Goal: Task Accomplishment & Management: Complete application form

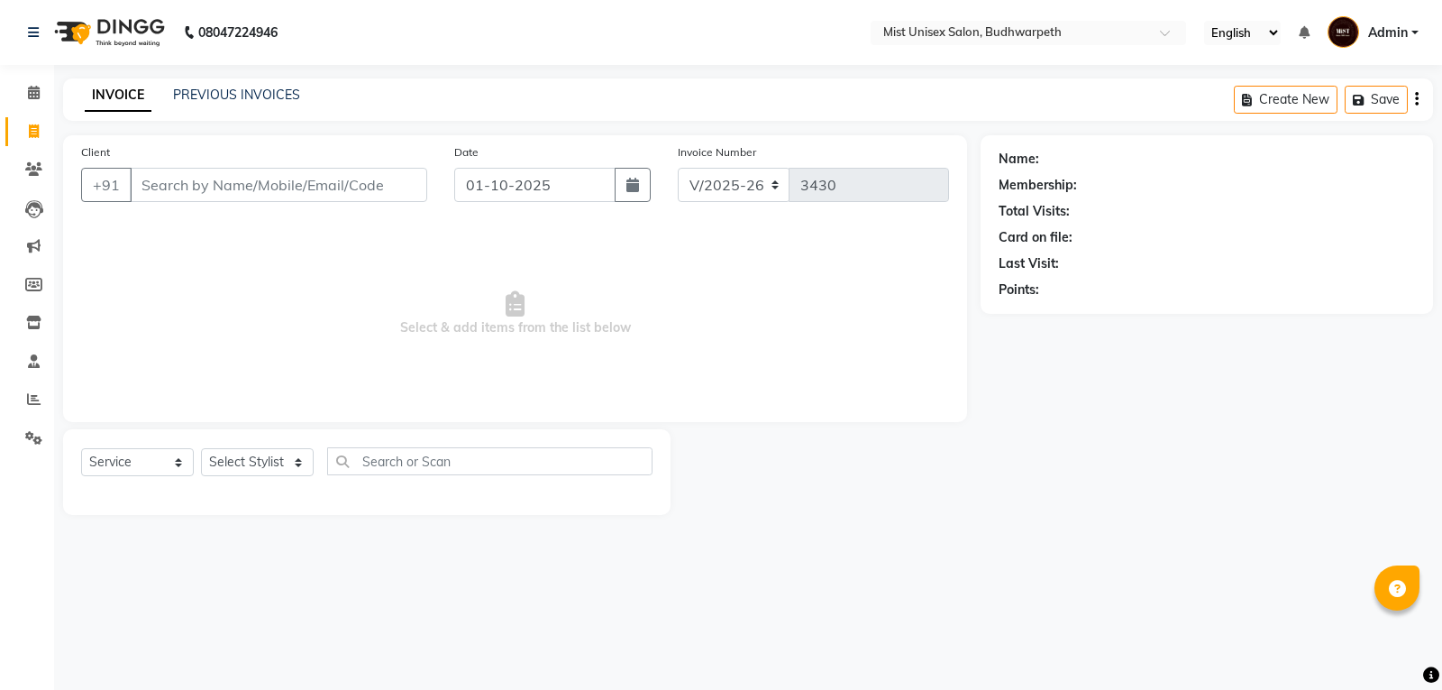
select select "5227"
select select "service"
click at [163, 189] on input "Client" at bounding box center [279, 185] width 298 height 34
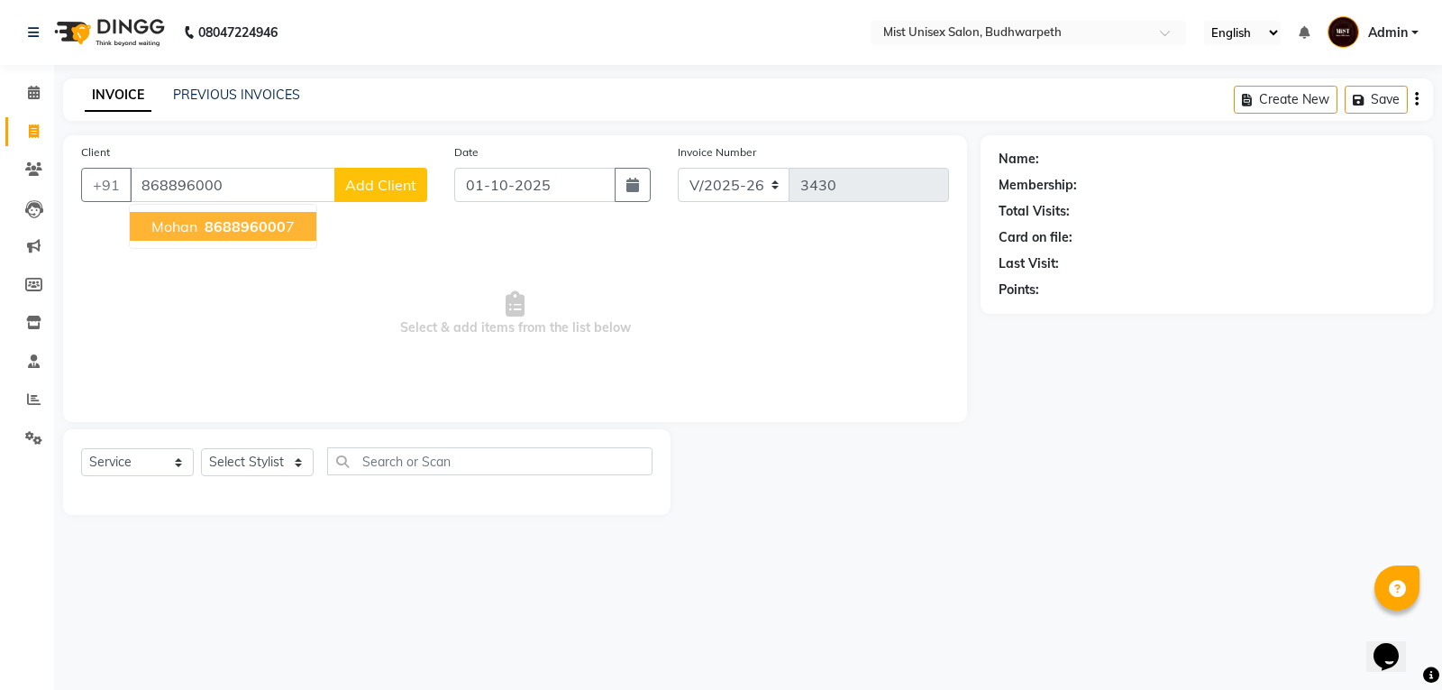
click at [172, 223] on span "Mohan" at bounding box center [174, 226] width 46 height 18
type input "8688960007"
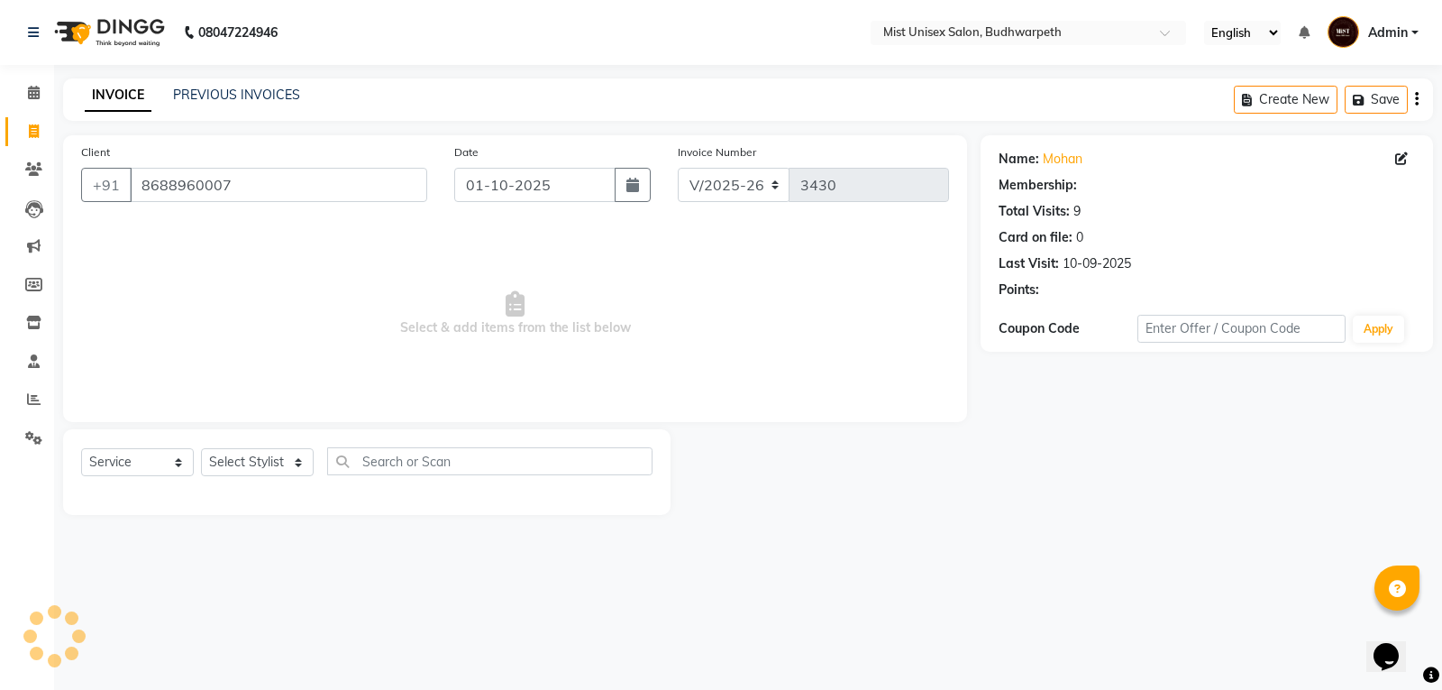
select select "1: Object"
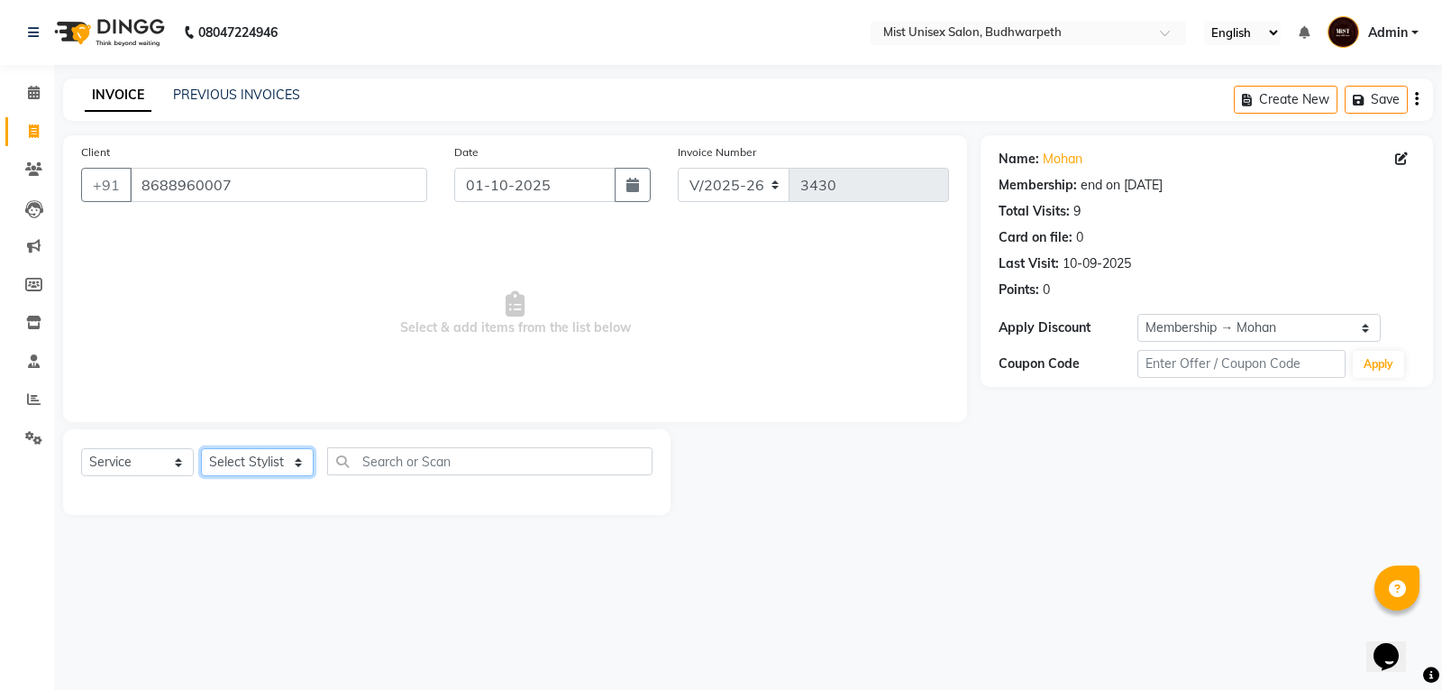
click at [257, 472] on select "Select Stylist Abhi Ram [PERSON_NAME] [PERSON_NAME] Lakshmi Madhu [PERSON_NAME]…" at bounding box center [257, 462] width 113 height 28
select select "77111"
click at [201, 448] on select "Select Stylist Abhi Ram [PERSON_NAME] [PERSON_NAME] Lakshmi Madhu [PERSON_NAME]…" at bounding box center [257, 462] width 113 height 28
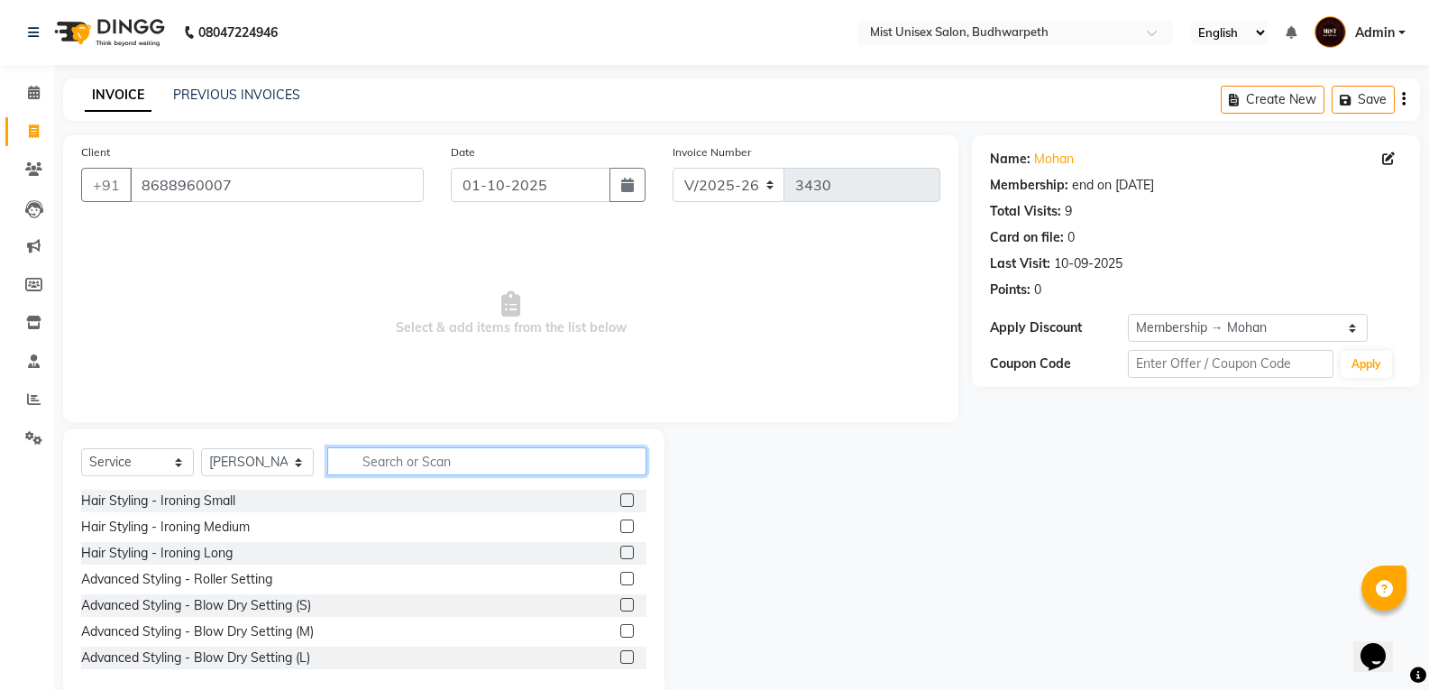
click at [403, 464] on input "text" at bounding box center [486, 461] width 319 height 28
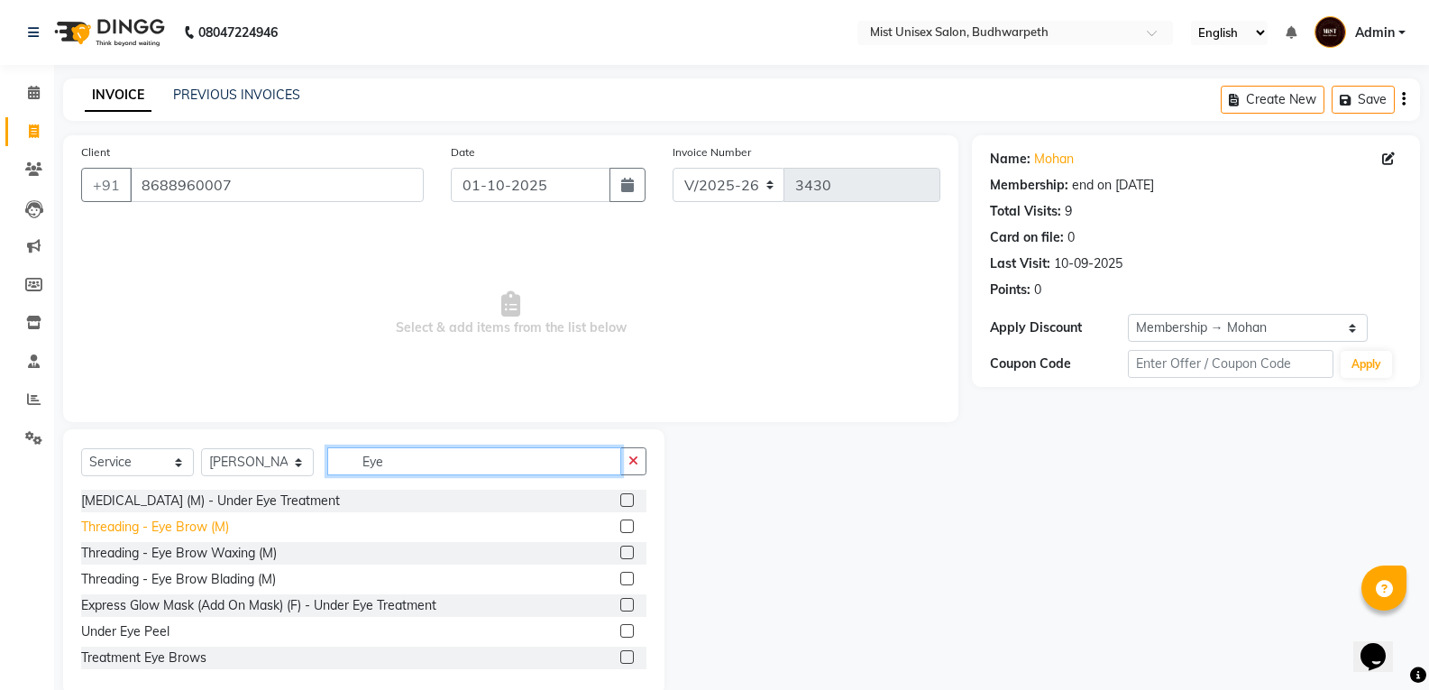
type input "Eye"
click at [159, 533] on div "Threading - Eye Brow (M)" at bounding box center [155, 526] width 148 height 19
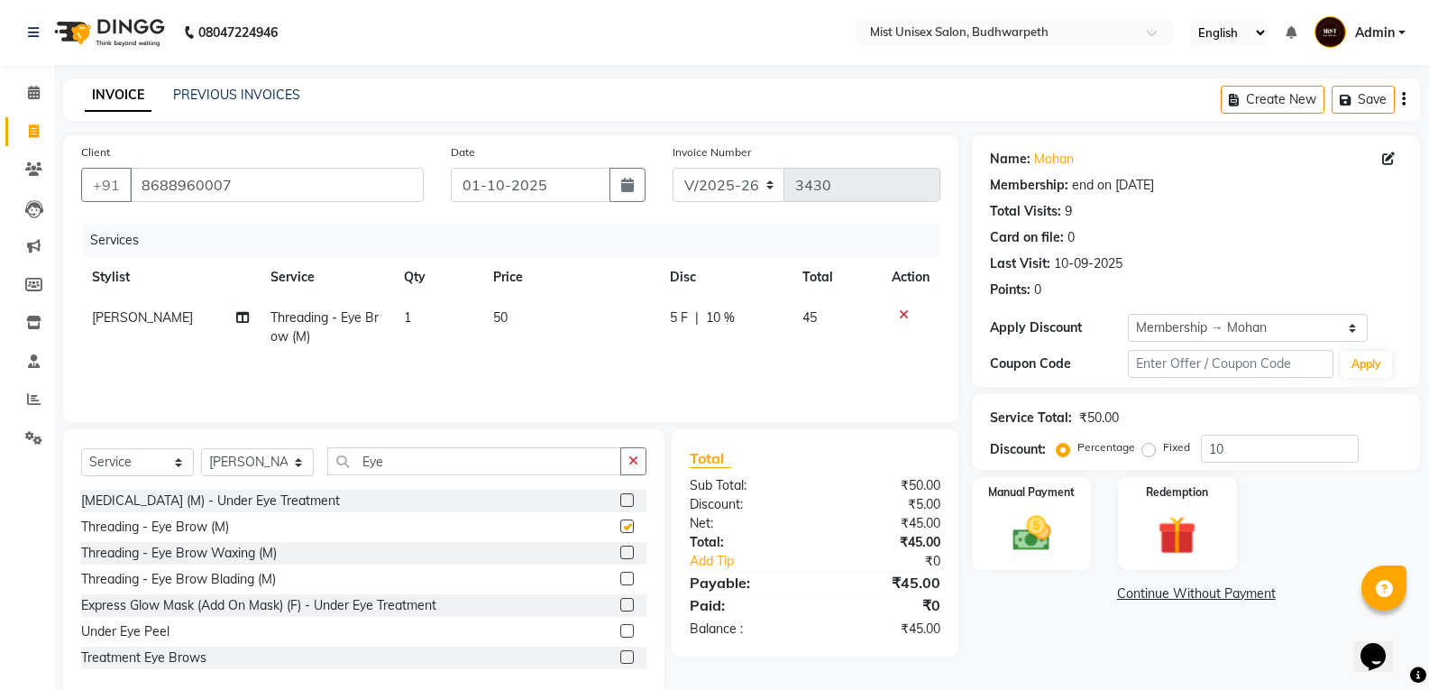
checkbox input "false"
click at [637, 469] on button "button" at bounding box center [633, 461] width 26 height 28
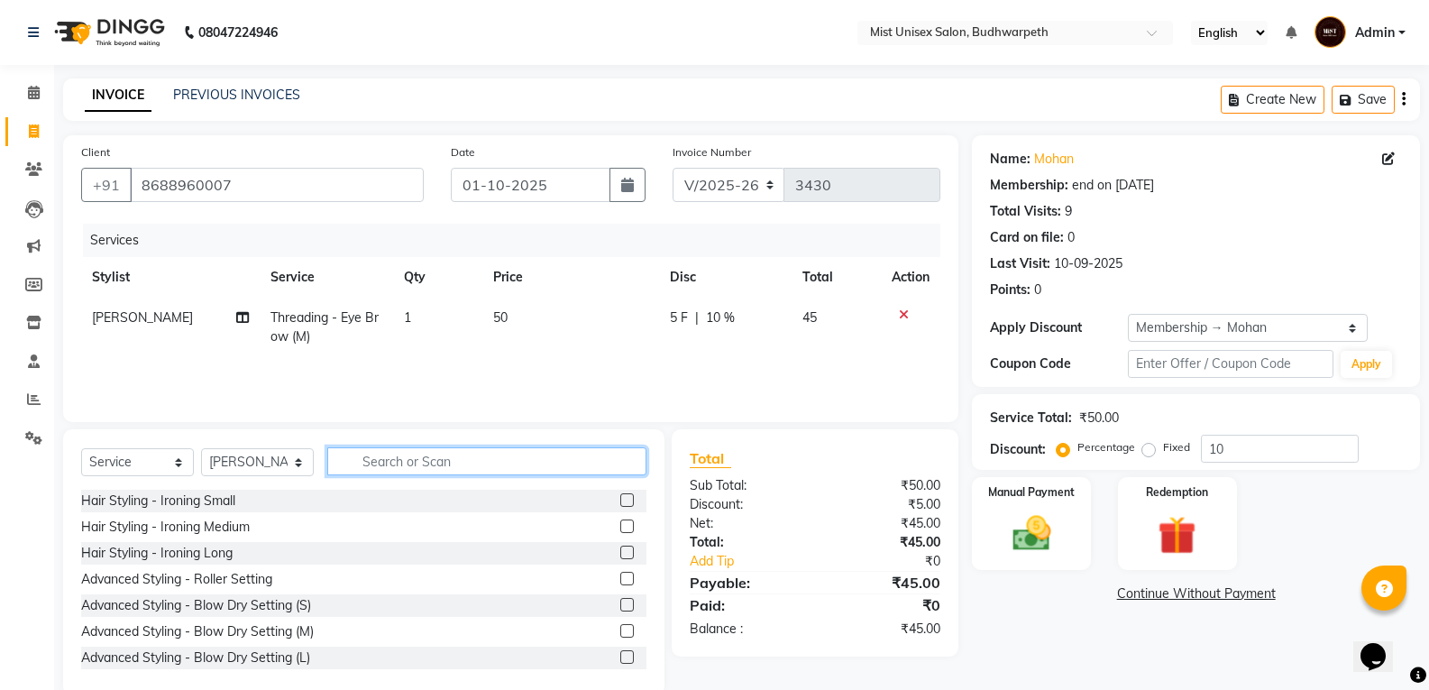
click at [371, 453] on input "text" at bounding box center [486, 461] width 319 height 28
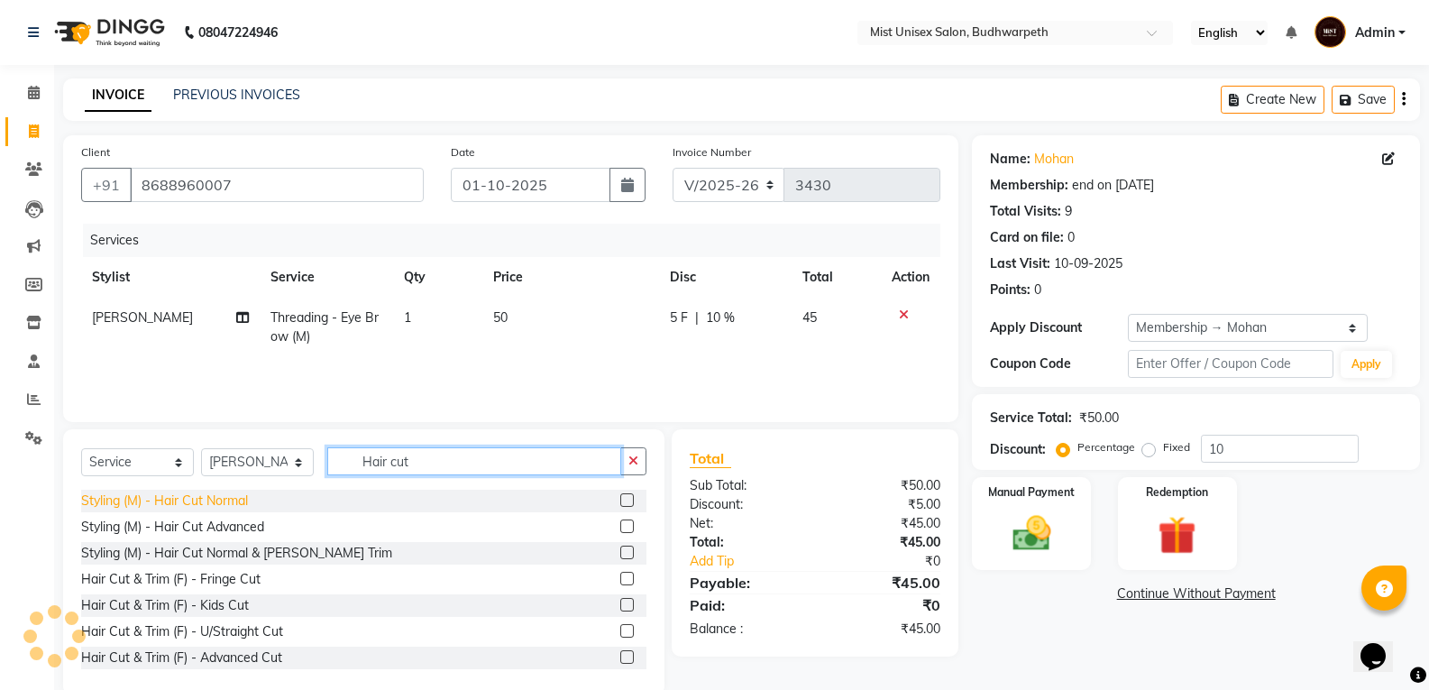
type input "Hair cut"
click at [229, 500] on div "Styling (M) - Hair Cut Normal" at bounding box center [164, 500] width 167 height 19
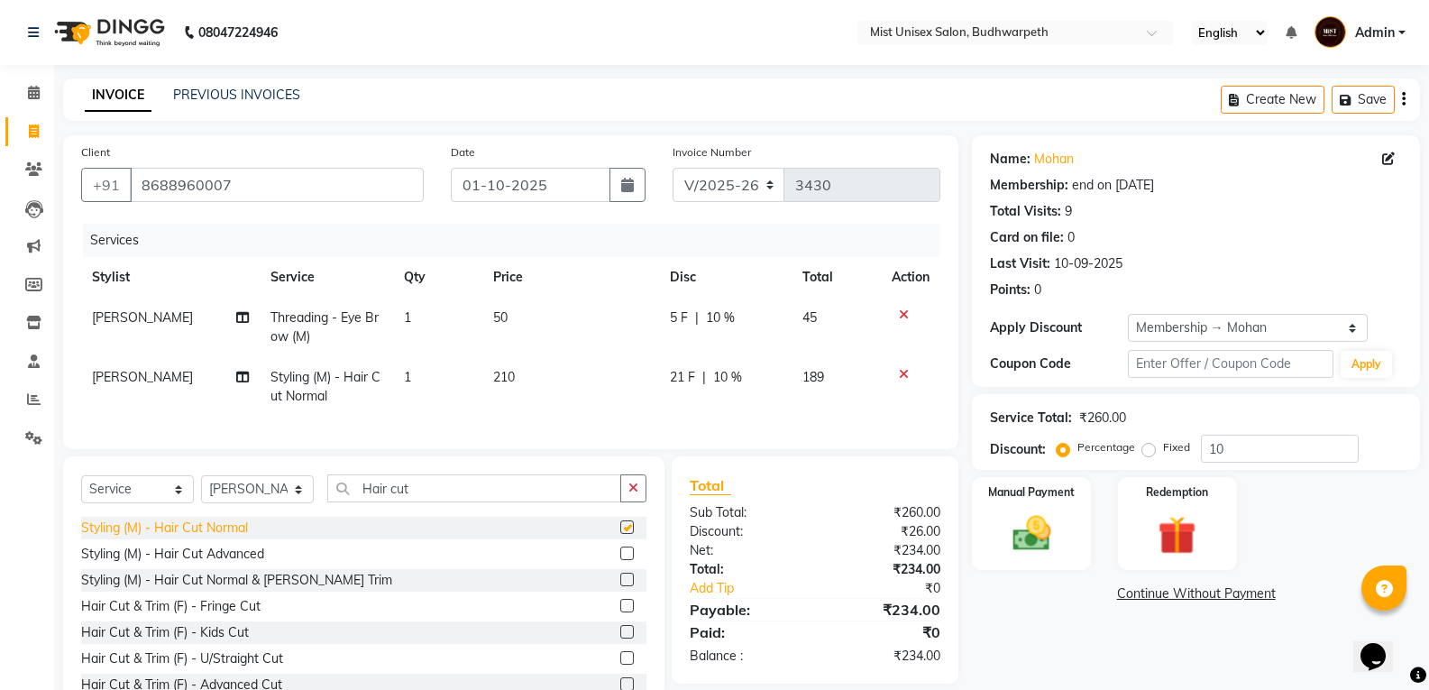
checkbox input "false"
click at [614, 502] on input "Hair cut" at bounding box center [474, 488] width 294 height 28
click at [624, 502] on button "button" at bounding box center [633, 488] width 26 height 28
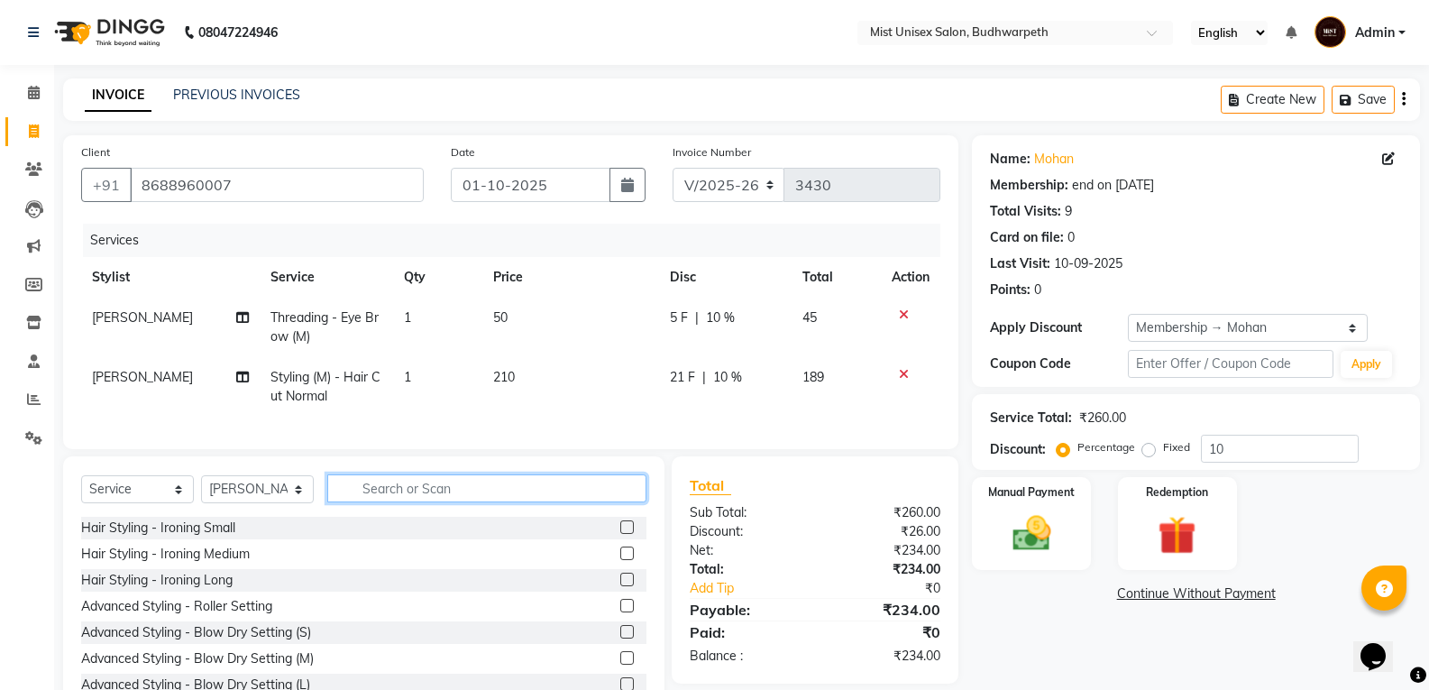
click at [560, 502] on input "text" at bounding box center [486, 488] width 319 height 28
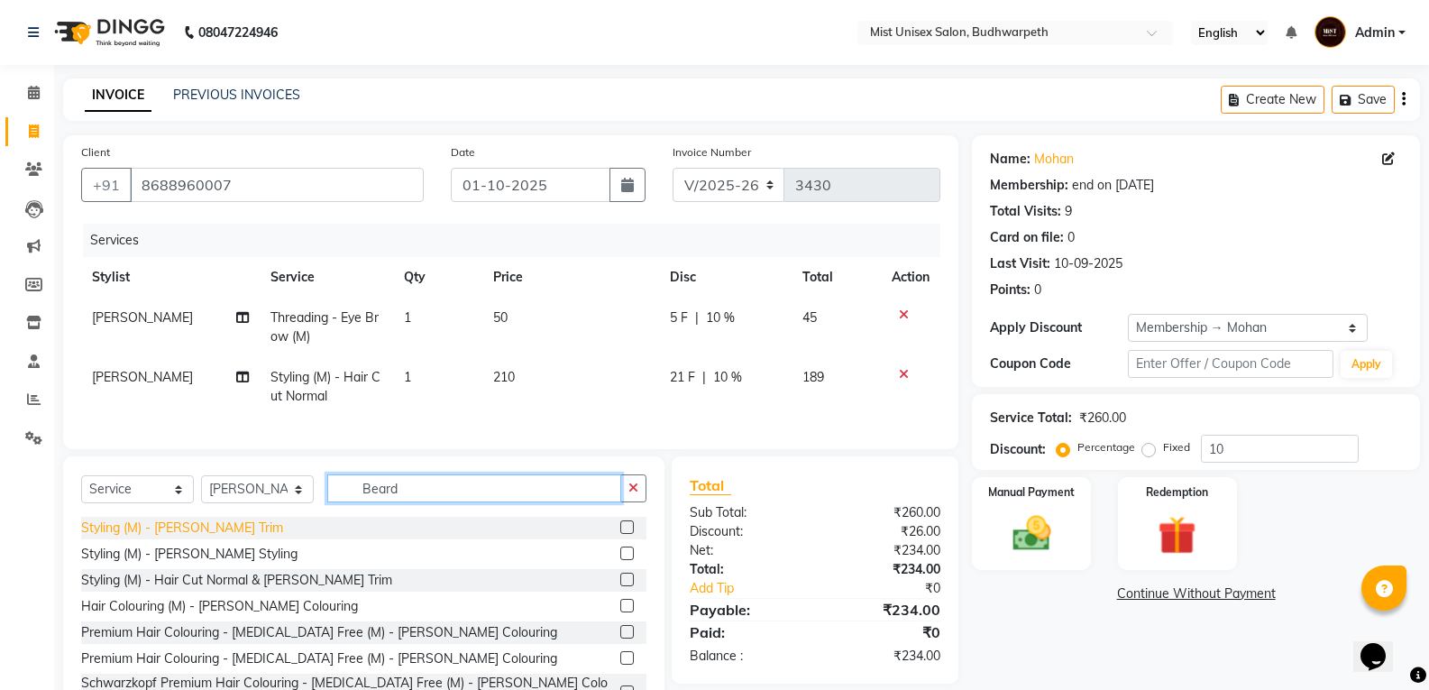
type input "Beard"
click at [152, 532] on div "Styling (M) - [PERSON_NAME] Trim" at bounding box center [182, 527] width 202 height 19
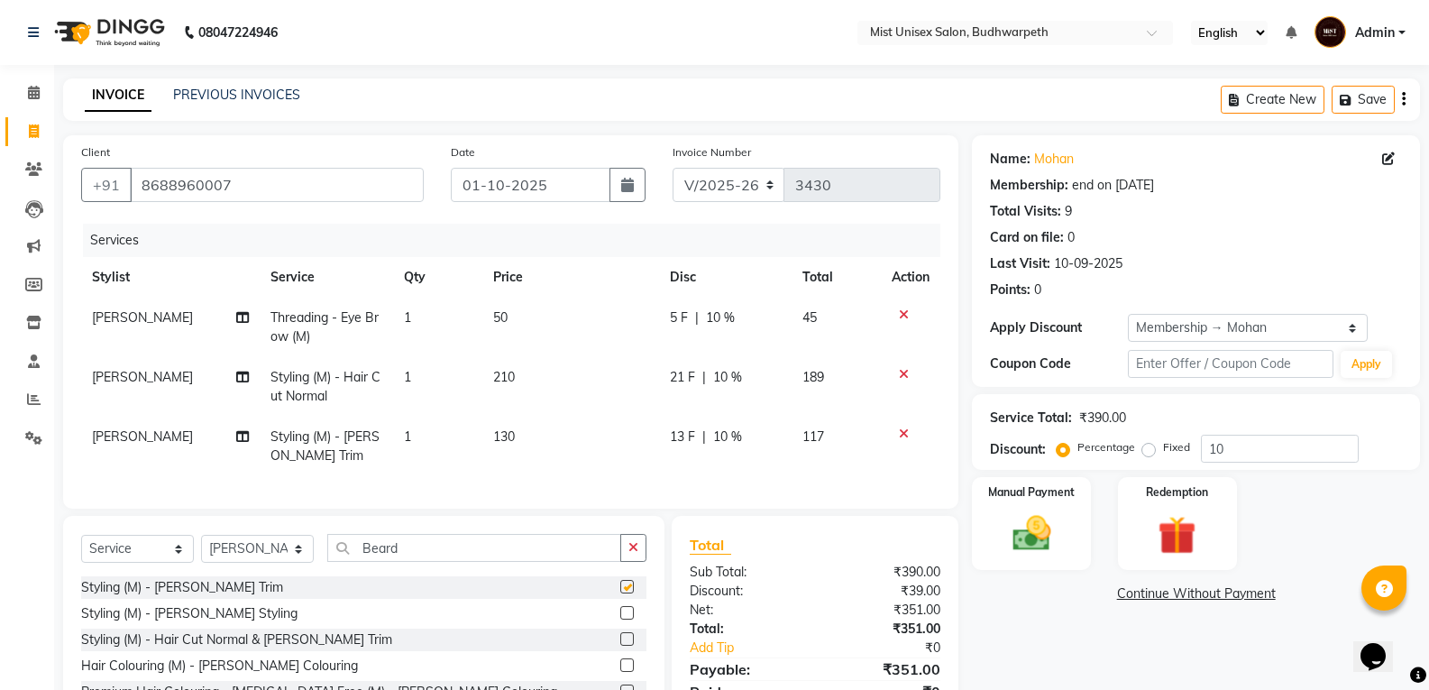
checkbox input "false"
click at [633, 554] on icon "button" at bounding box center [633, 547] width 10 height 13
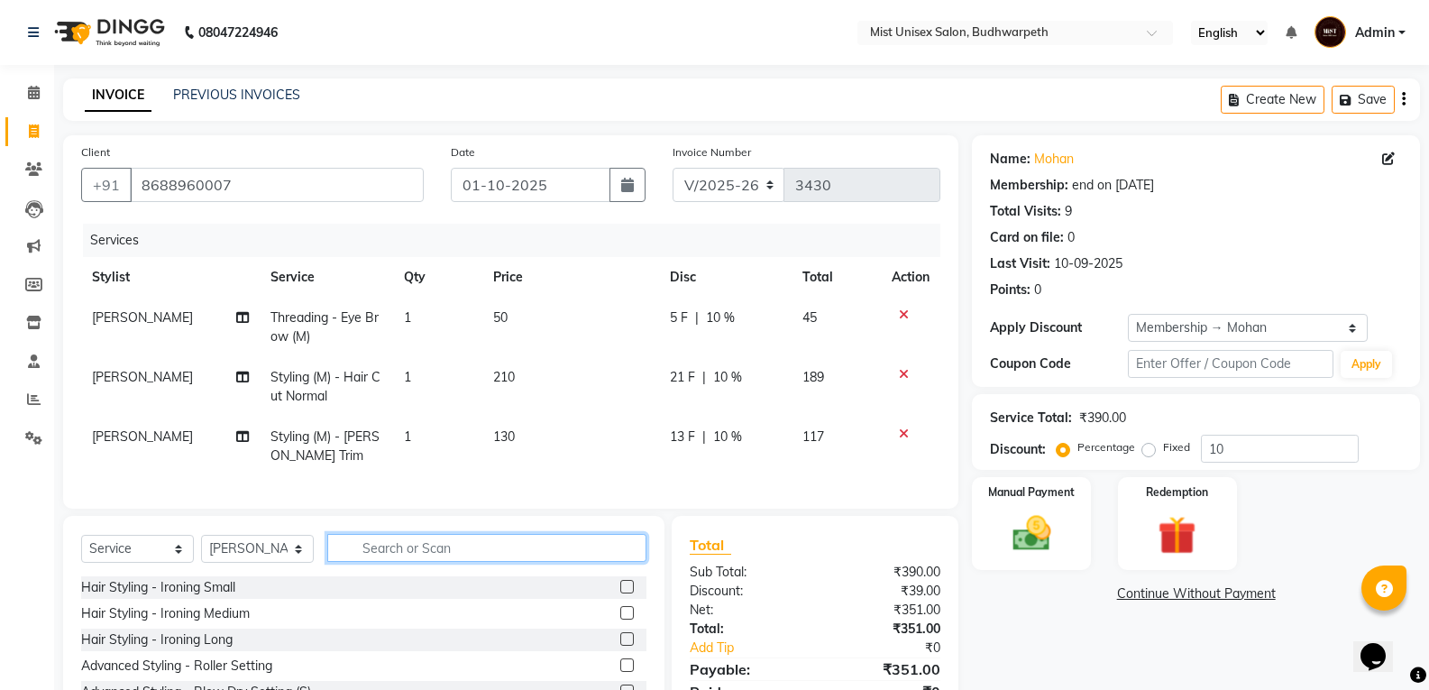
click at [415, 553] on input "text" at bounding box center [486, 548] width 319 height 28
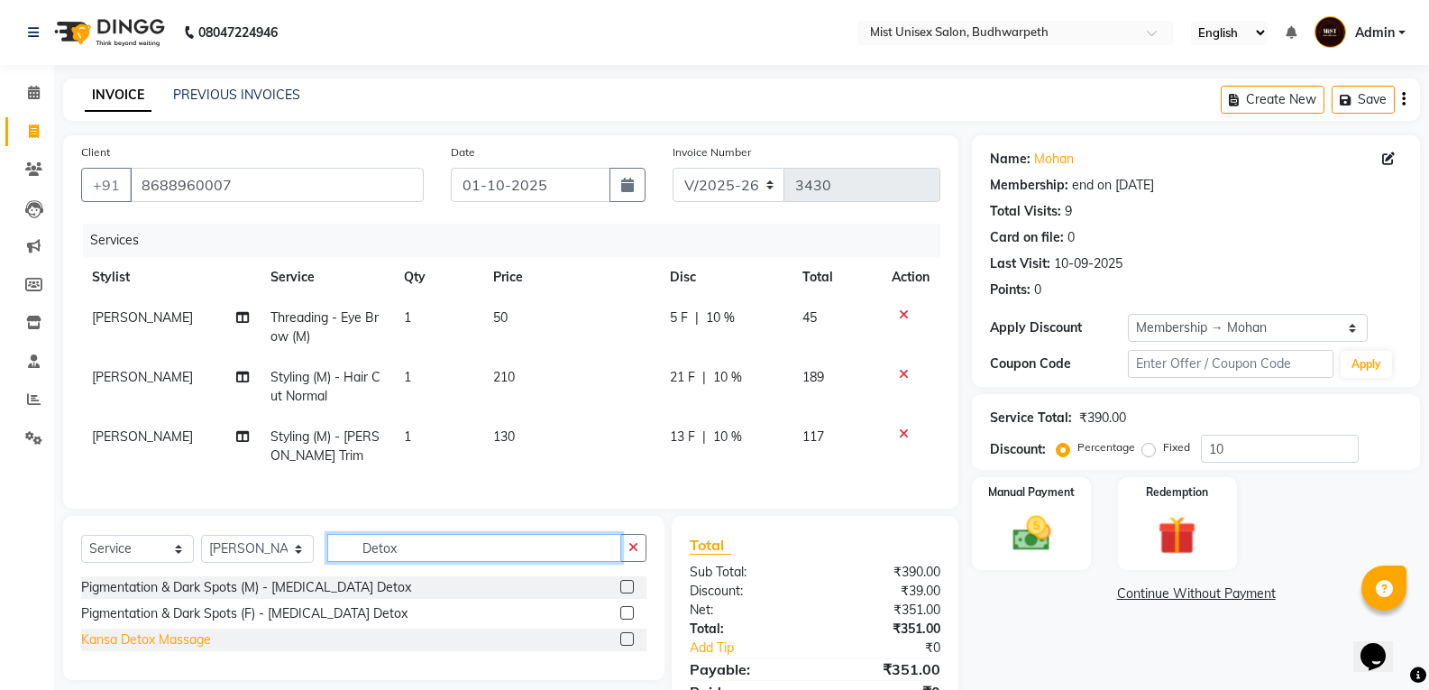
type input "Detox"
click at [155, 649] on div "Kansa Detox Massage" at bounding box center [146, 639] width 130 height 19
checkbox input "false"
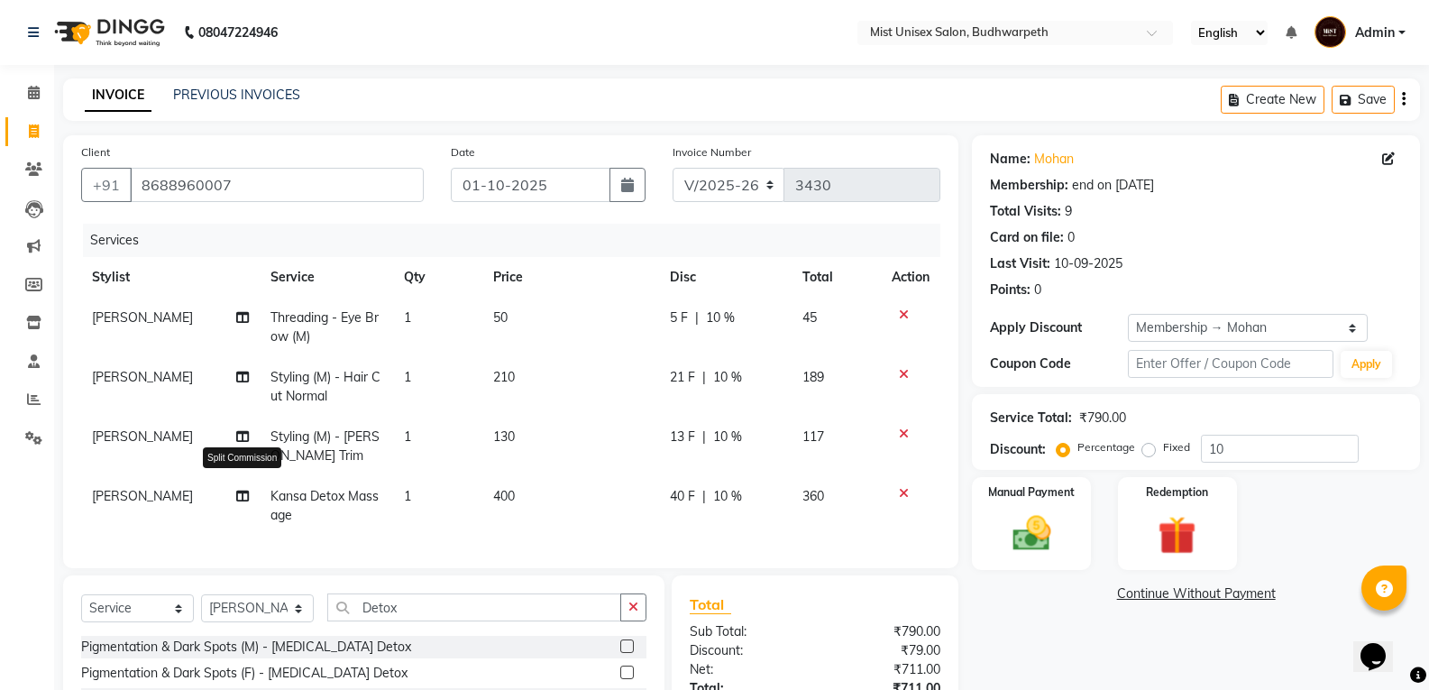
click at [238, 496] on icon at bounding box center [242, 496] width 13 height 13
select select "77111"
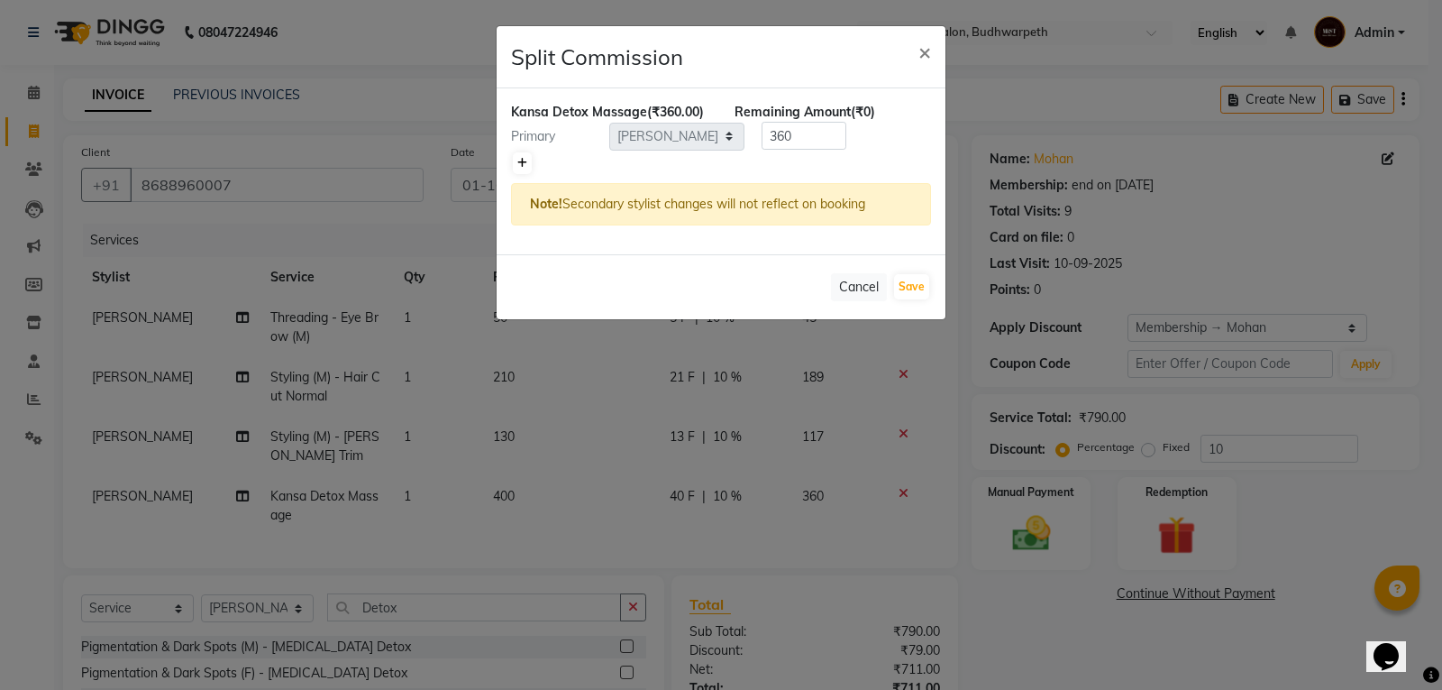
click at [513, 162] on link at bounding box center [522, 163] width 19 height 22
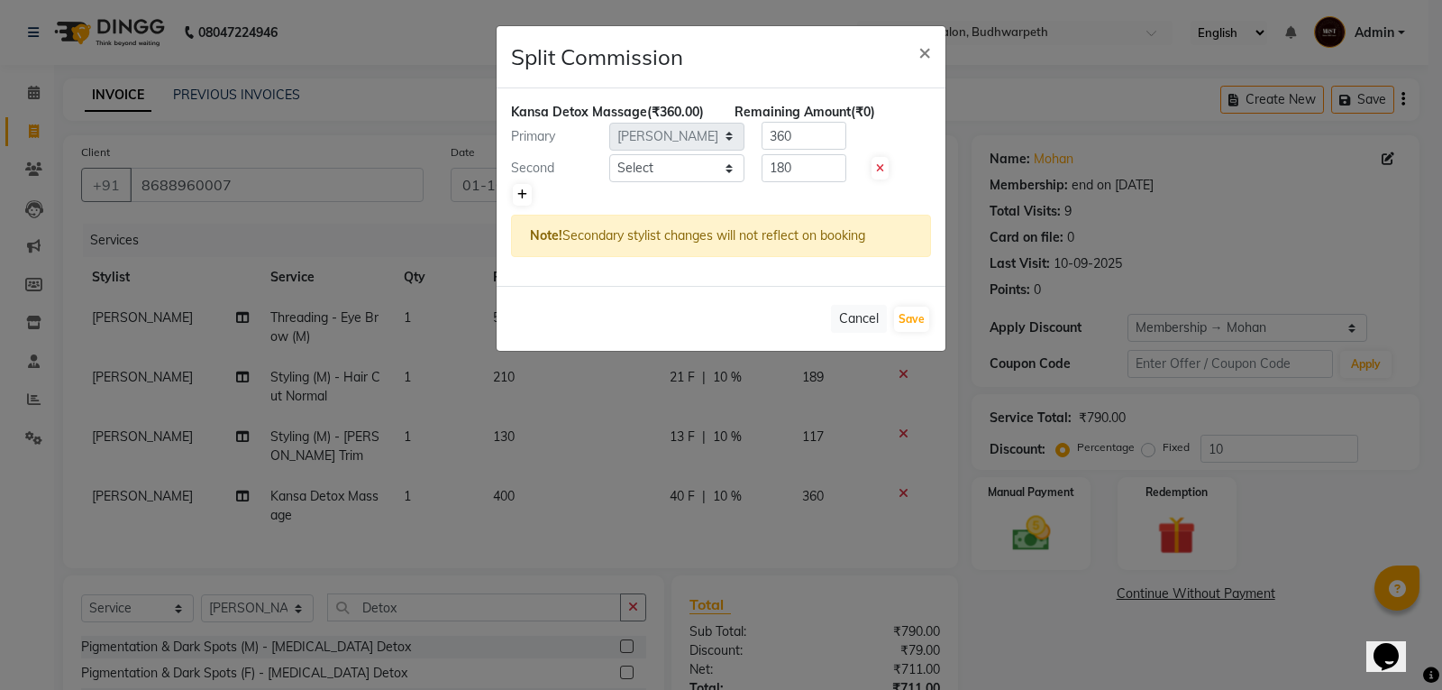
type input "180"
drag, startPoint x: 642, startPoint y: 169, endPoint x: 643, endPoint y: 179, distance: 10.0
click at [642, 169] on select "Select Abhi Ram [PERSON_NAME] [PERSON_NAME] Lakshmi Madhu [PERSON_NAME] [PERSON…" at bounding box center [676, 168] width 135 height 28
select select "35495"
click at [609, 154] on select "Select Abhi Ram [PERSON_NAME] [PERSON_NAME] Lakshmi Madhu [PERSON_NAME] [PERSON…" at bounding box center [676, 168] width 135 height 28
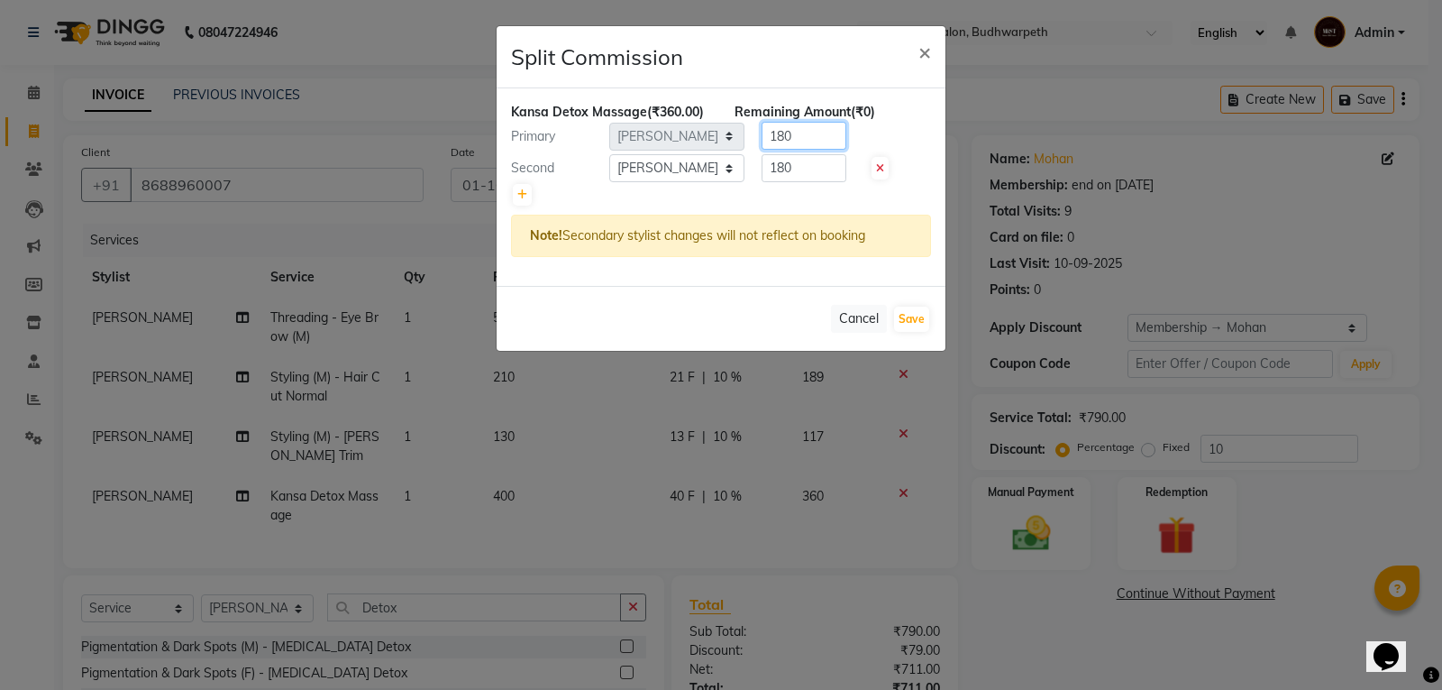
click at [825, 141] on input "180" at bounding box center [804, 136] width 85 height 28
type input "1"
click at [827, 166] on input "180" at bounding box center [804, 168] width 85 height 28
type input "1"
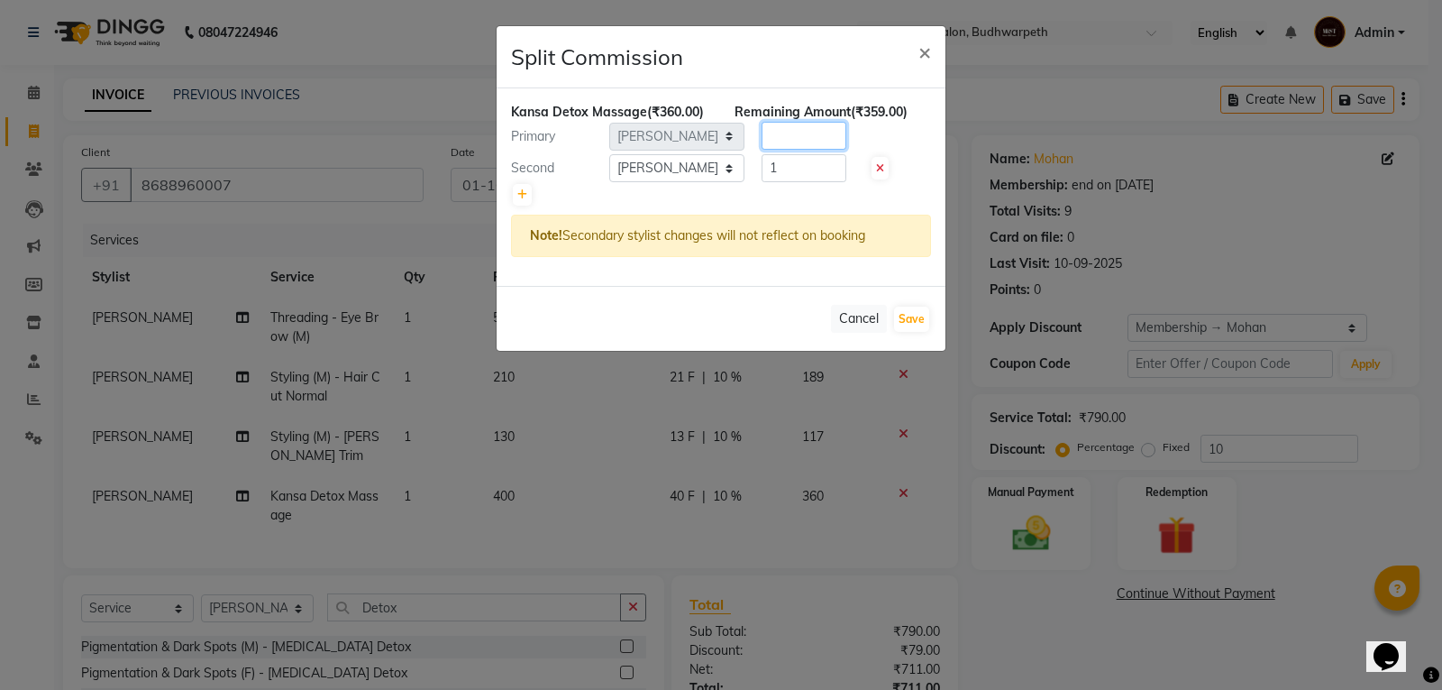
click at [788, 127] on input "number" at bounding box center [804, 136] width 85 height 28
click at [786, 135] on input "number" at bounding box center [804, 136] width 85 height 28
type input "1"
click at [801, 180] on input "1" at bounding box center [804, 168] width 85 height 28
type input "359"
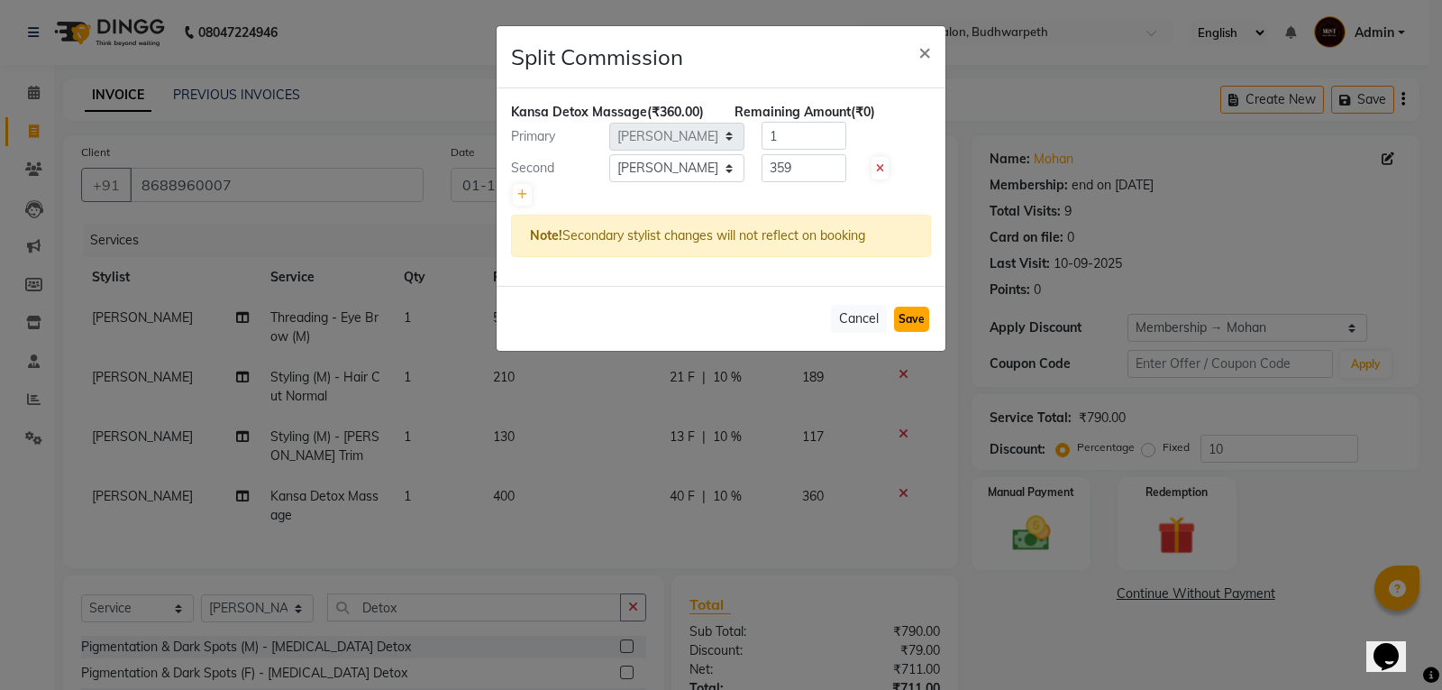
click at [896, 325] on button "Save" at bounding box center [911, 319] width 35 height 25
select select "Select"
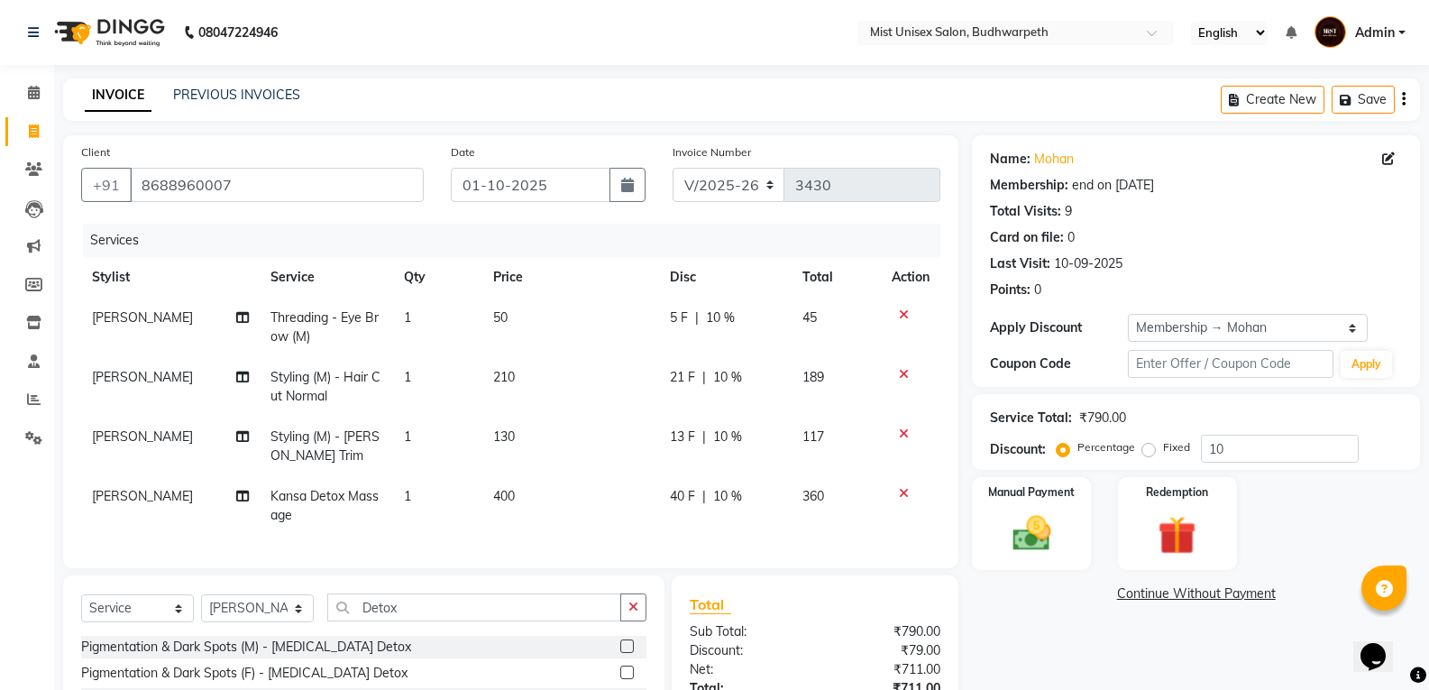
scroll to position [153, 0]
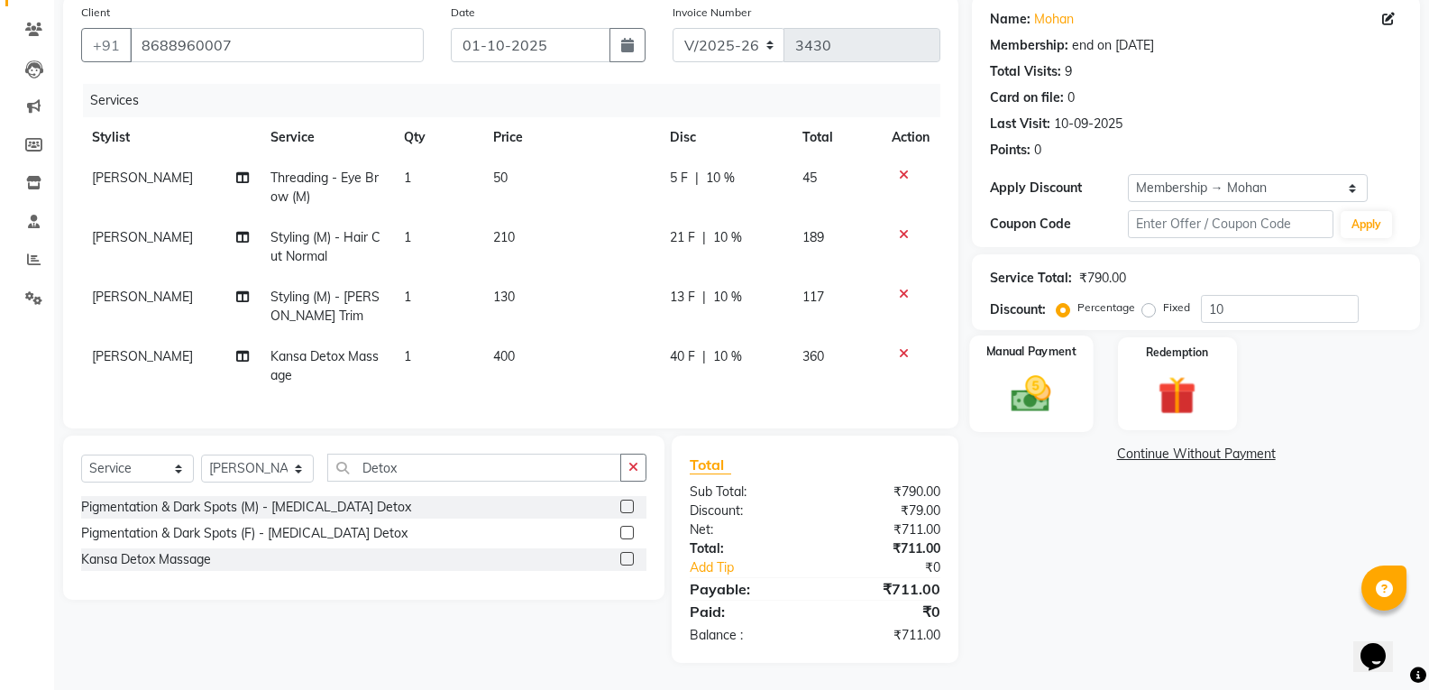
click at [1050, 382] on img at bounding box center [1031, 394] width 64 height 46
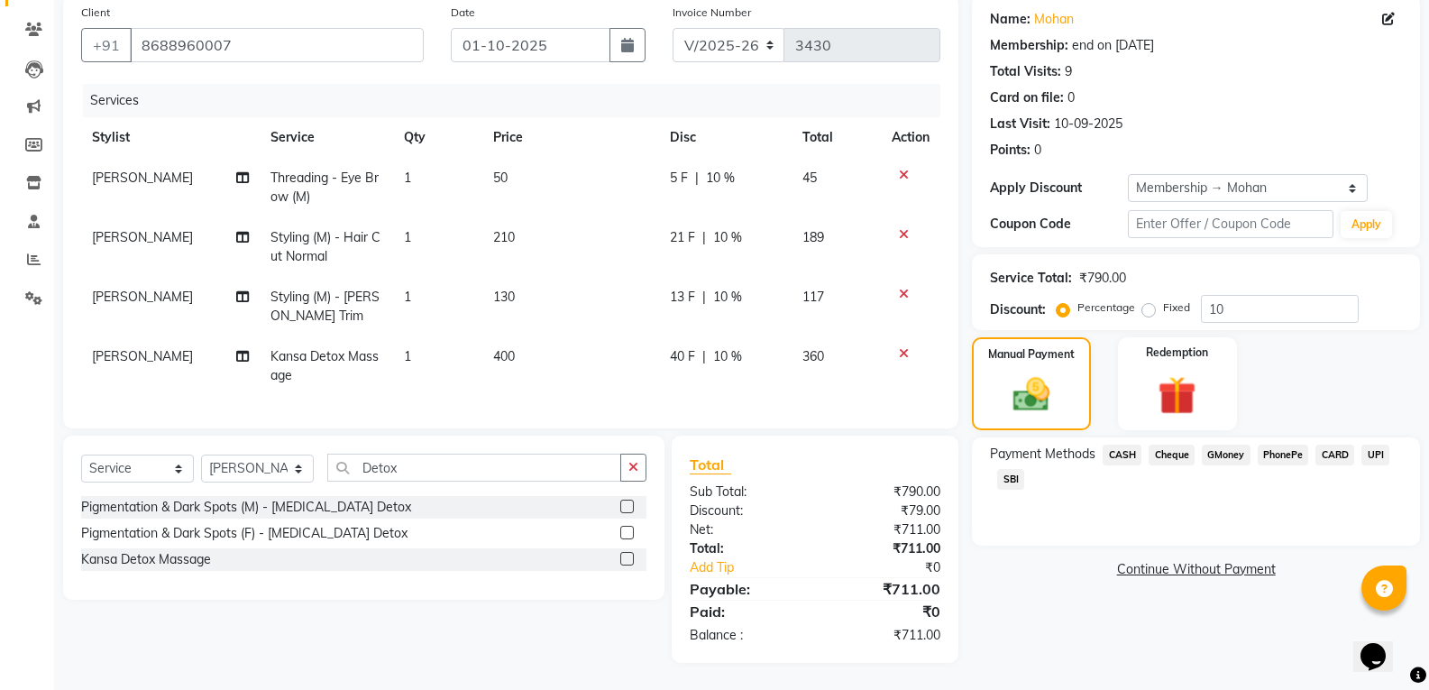
click at [1016, 469] on span "SBI" at bounding box center [1010, 479] width 27 height 21
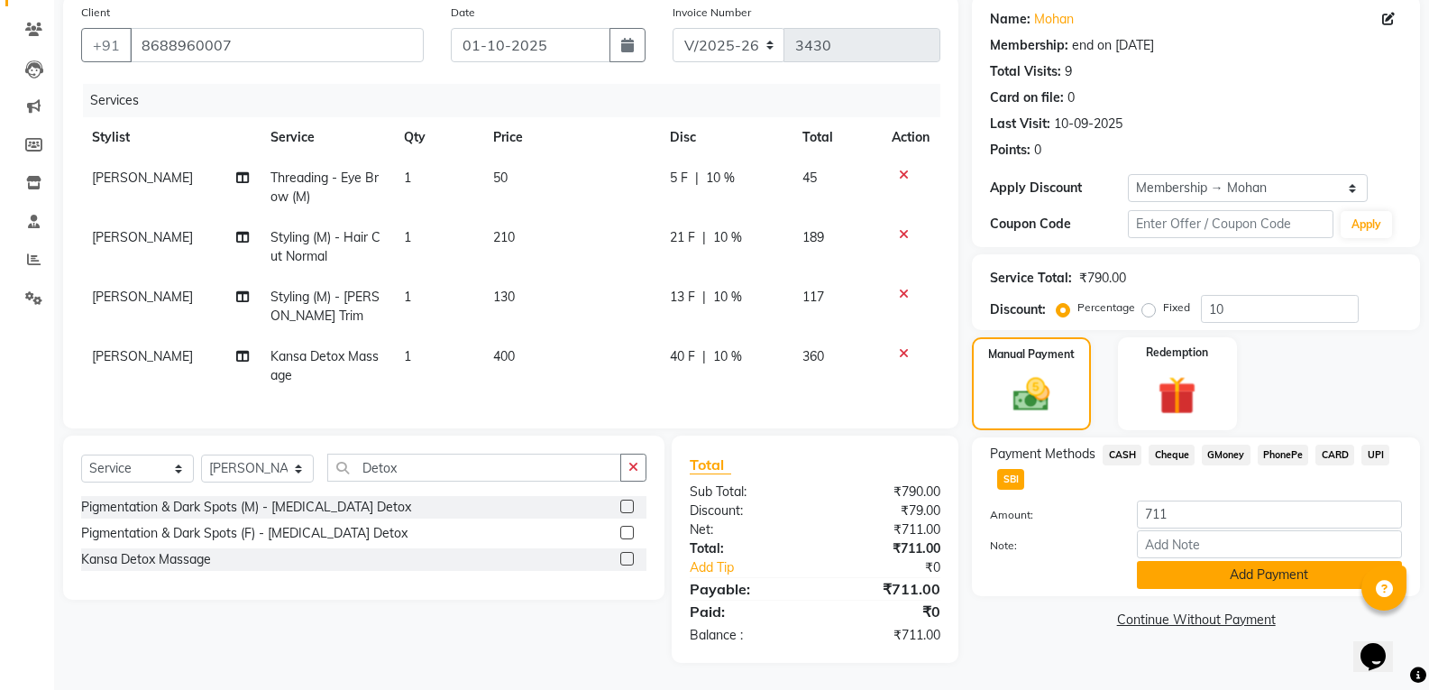
click at [1168, 561] on button "Add Payment" at bounding box center [1269, 575] width 265 height 28
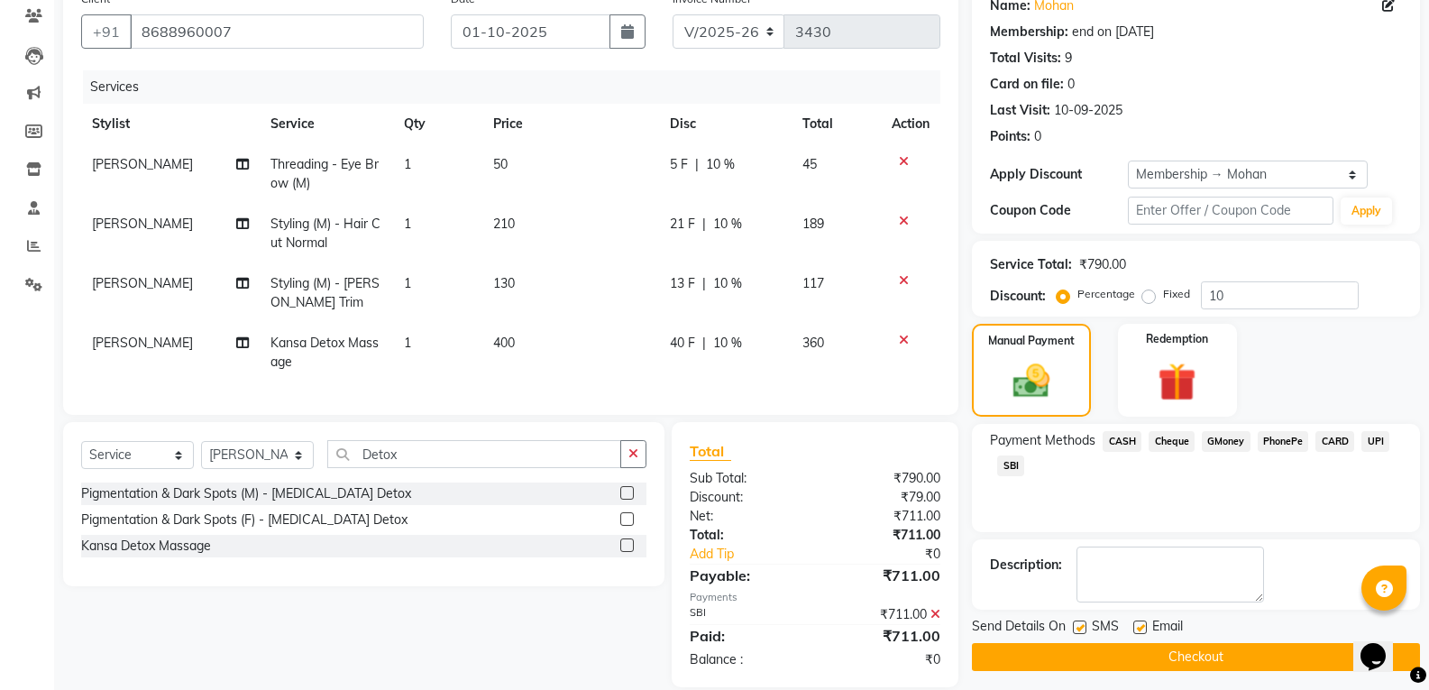
click at [1224, 658] on button "Checkout" at bounding box center [1196, 657] width 448 height 28
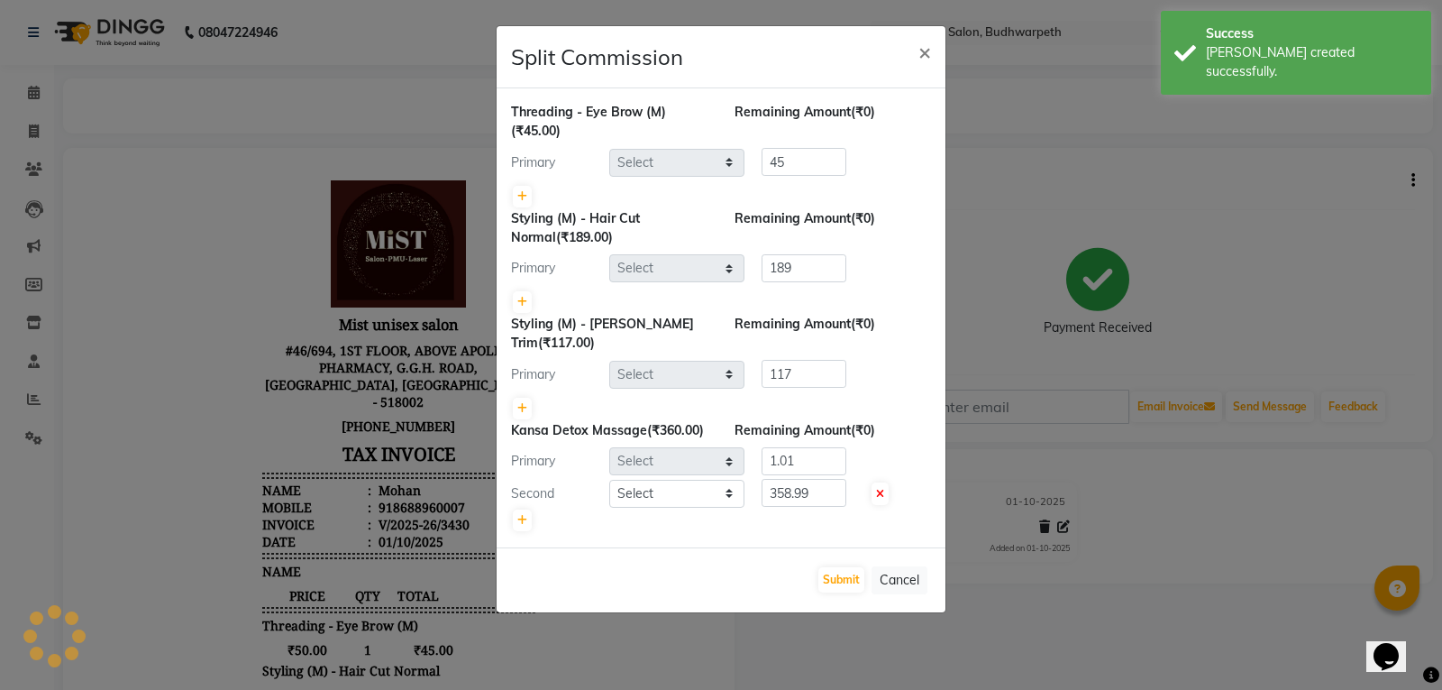
select select "77111"
select select "35495"
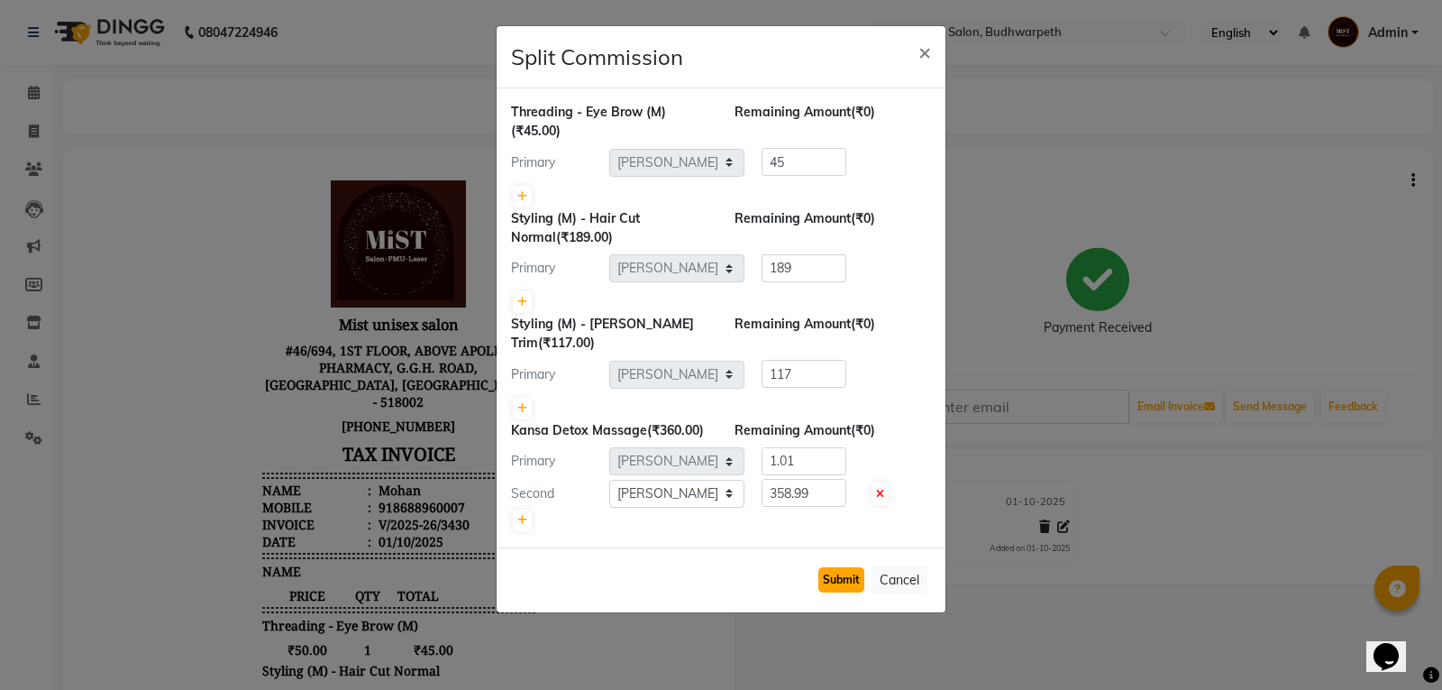
click at [840, 584] on button "Submit" at bounding box center [842, 579] width 46 height 25
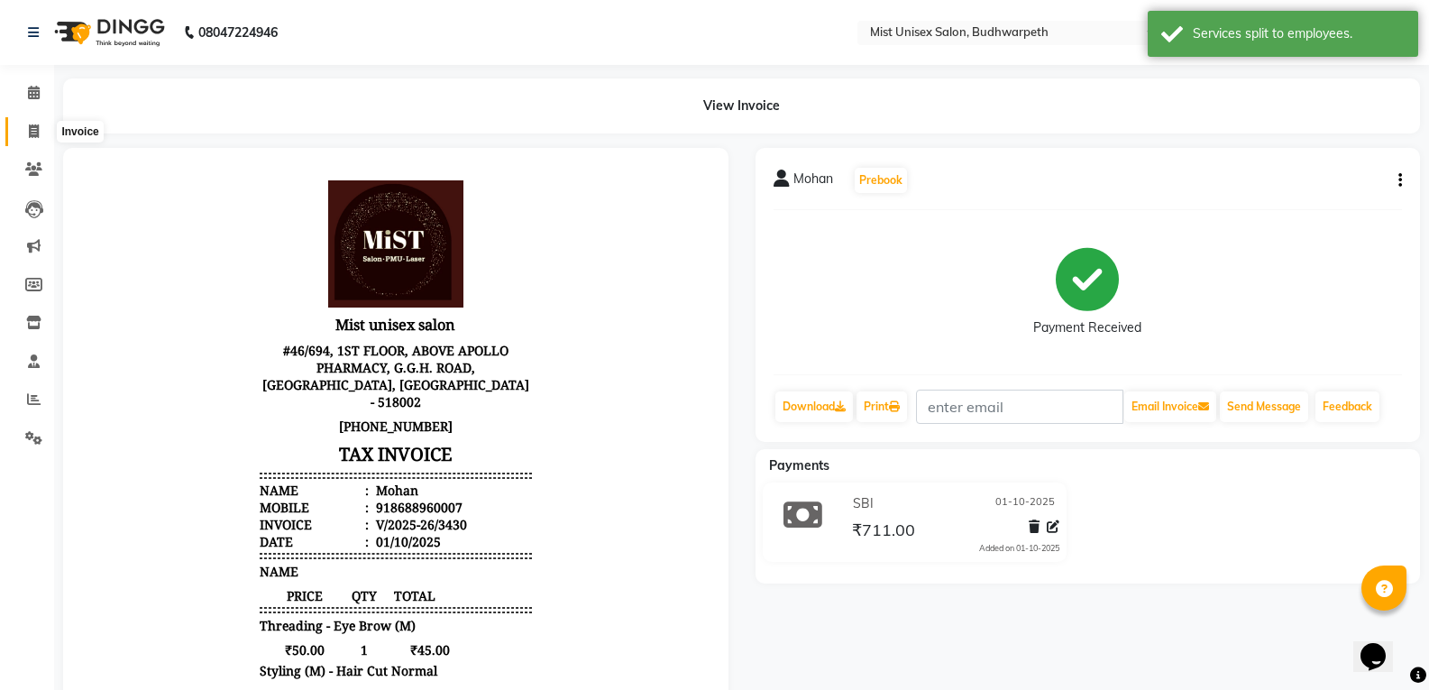
drag, startPoint x: 41, startPoint y: 139, endPoint x: 49, endPoint y: 146, distance: 10.2
click at [41, 139] on span at bounding box center [34, 132] width 32 height 21
select select "service"
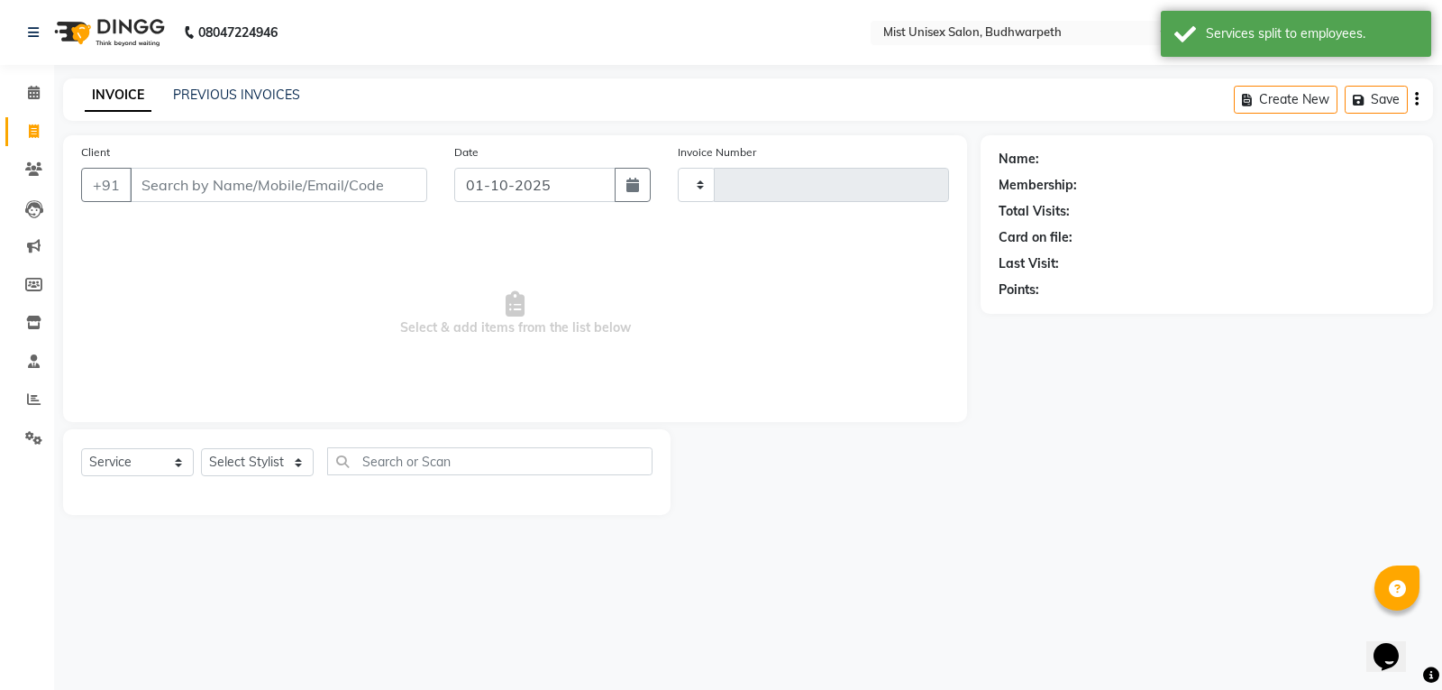
type input "3431"
select select "5227"
click at [287, 466] on select "Select Stylist Abhi Ram [PERSON_NAME] [PERSON_NAME] Lakshmi Madhu [PERSON_NAME]…" at bounding box center [257, 462] width 113 height 28
select select "77111"
click at [201, 448] on select "Select Stylist Abhi Ram [PERSON_NAME] [PERSON_NAME] Lakshmi Madhu [PERSON_NAME]…" at bounding box center [257, 462] width 113 height 28
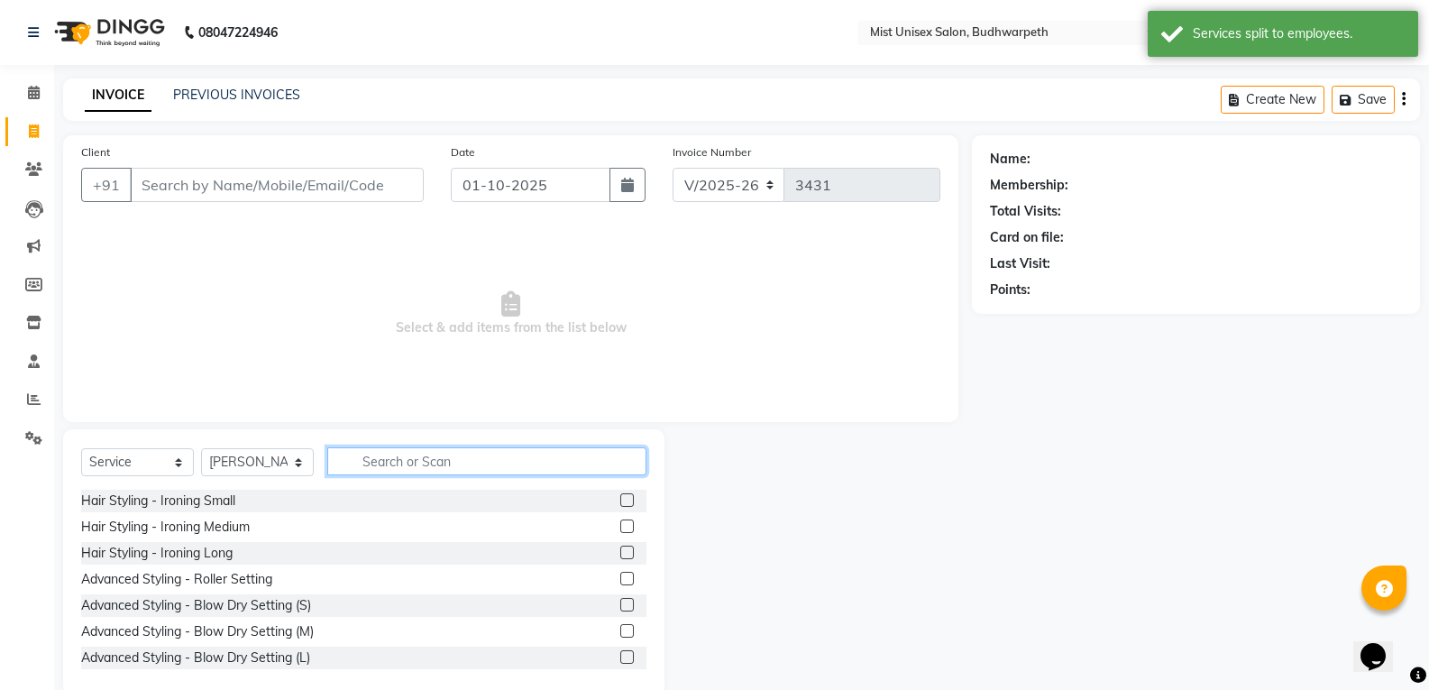
click at [365, 460] on input "text" at bounding box center [486, 461] width 319 height 28
type input "Hair cut"
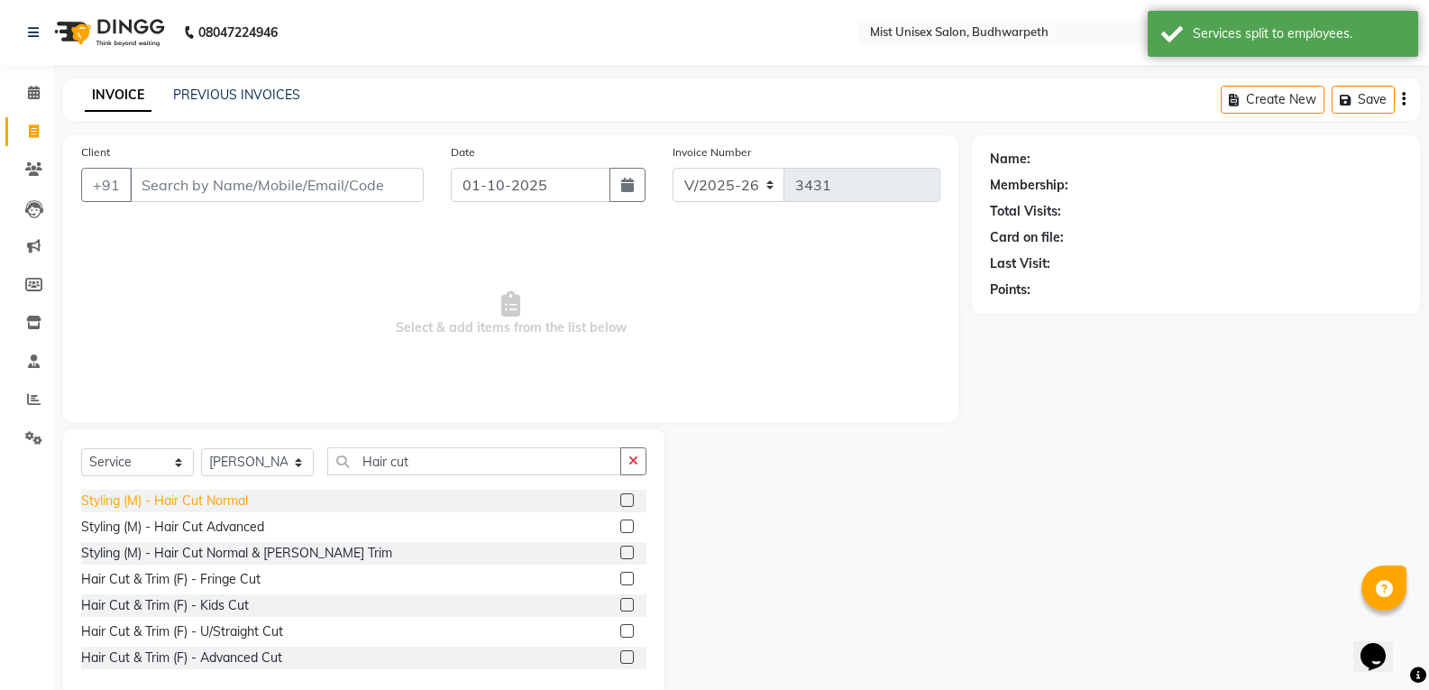
click at [226, 499] on div "Styling (M) - Hair Cut Normal" at bounding box center [164, 500] width 167 height 19
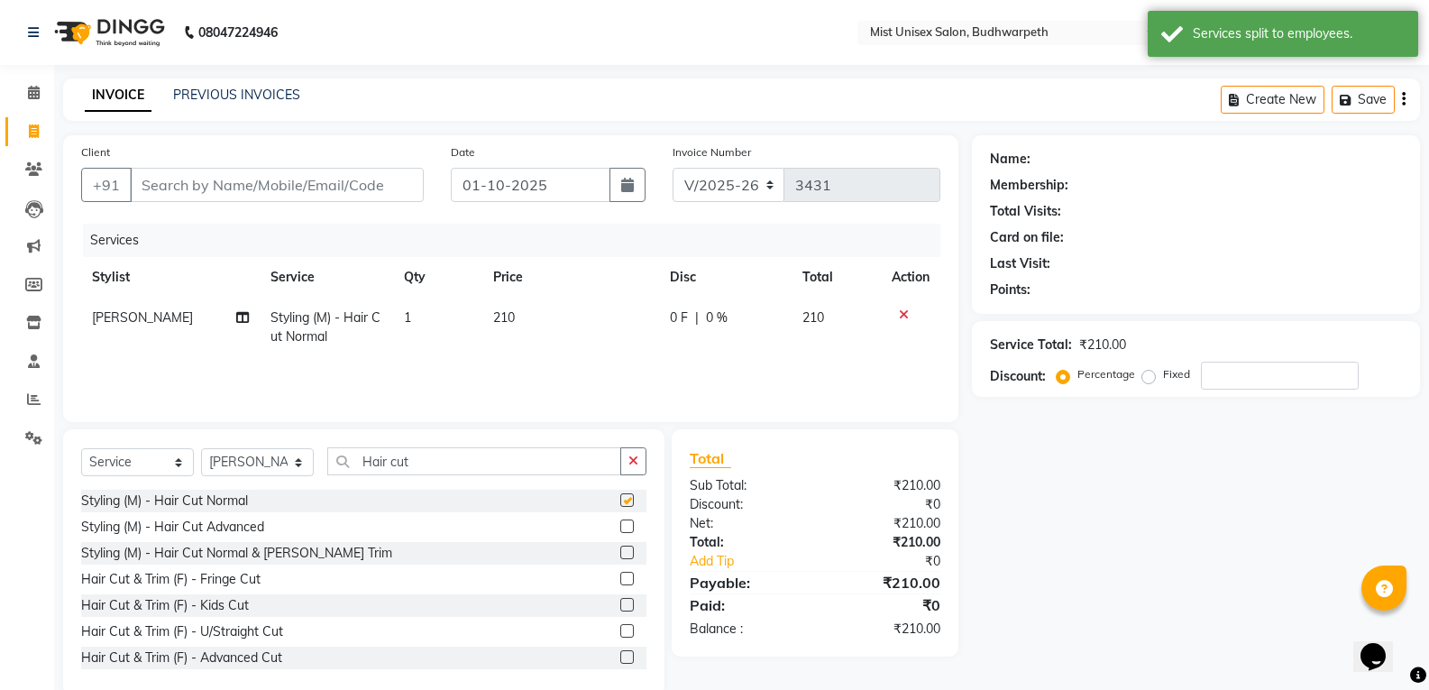
checkbox input "false"
click at [415, 326] on td "1" at bounding box center [437, 328] width 89 height 60
select select "77111"
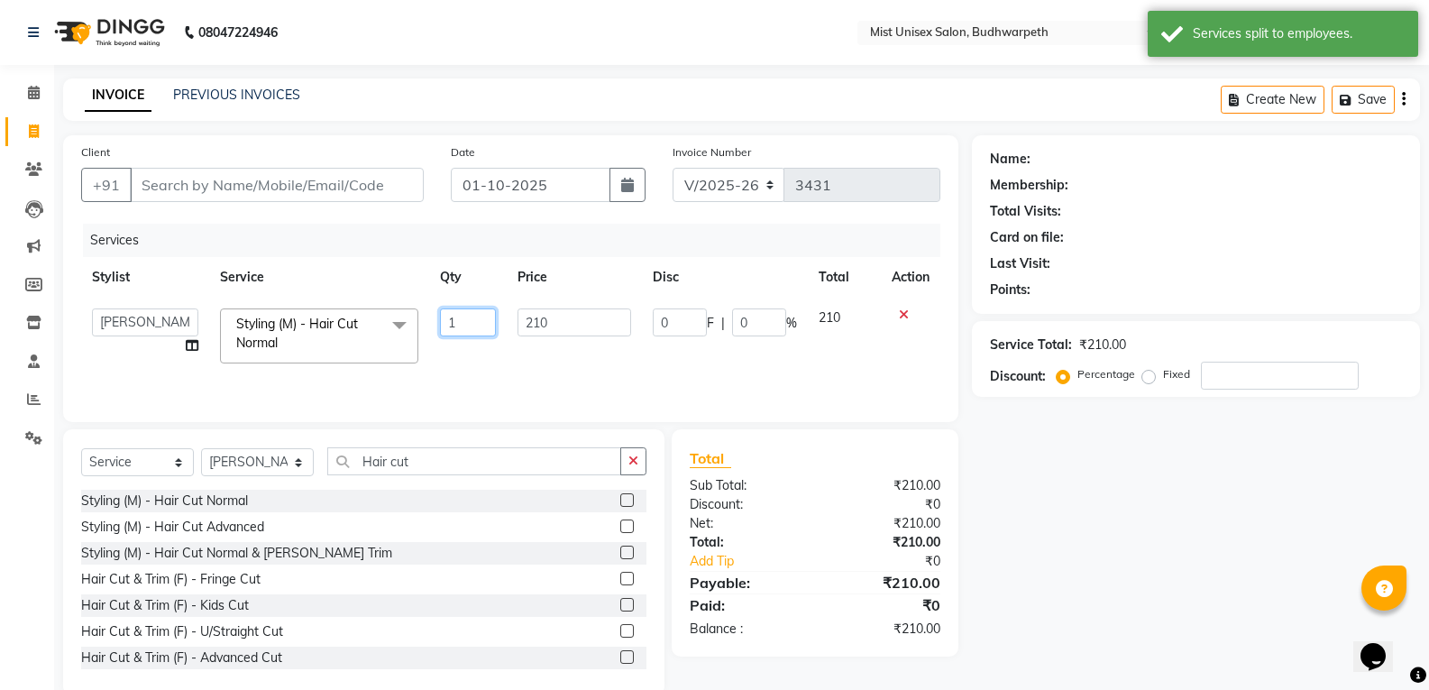
click at [478, 317] on input "1" at bounding box center [468, 322] width 56 height 28
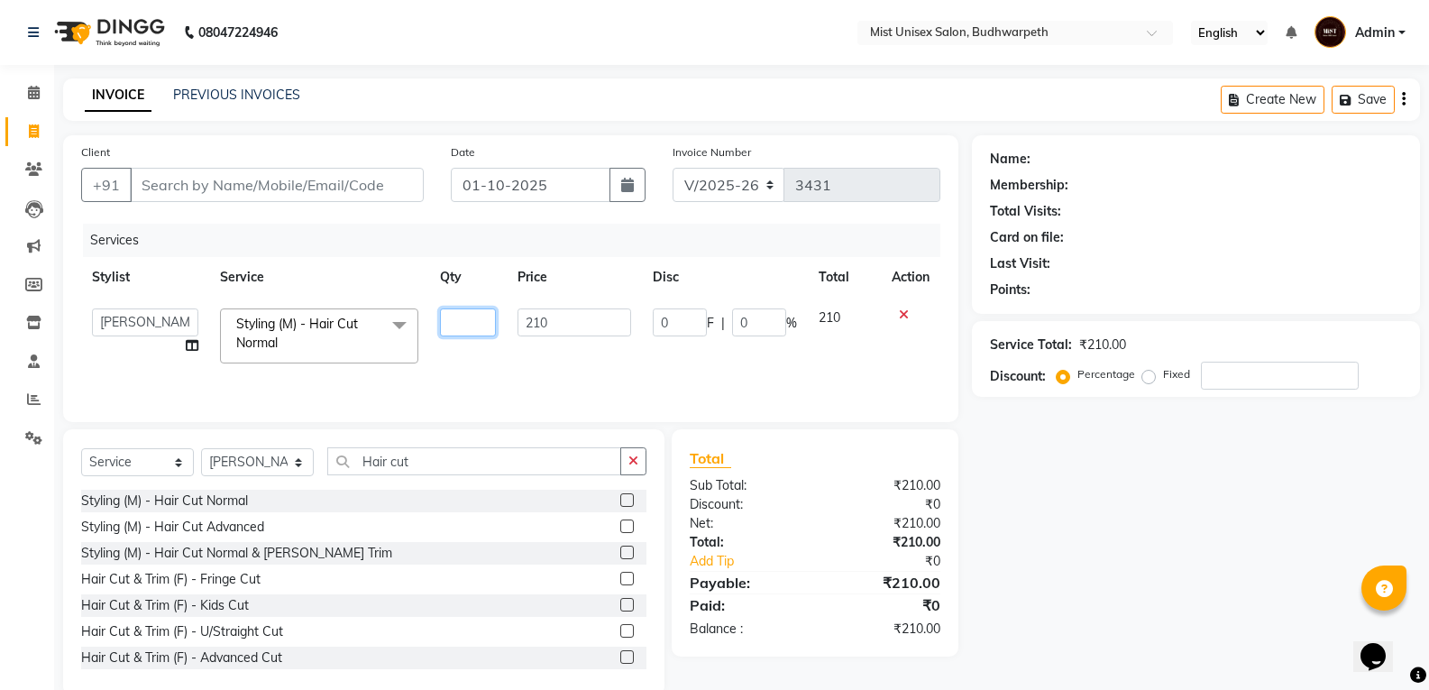
type input "2"
click at [494, 383] on div "Services Stylist Service Qty Price Disc Total Action Abhi Ram [PERSON_NAME] [PE…" at bounding box center [510, 314] width 859 height 180
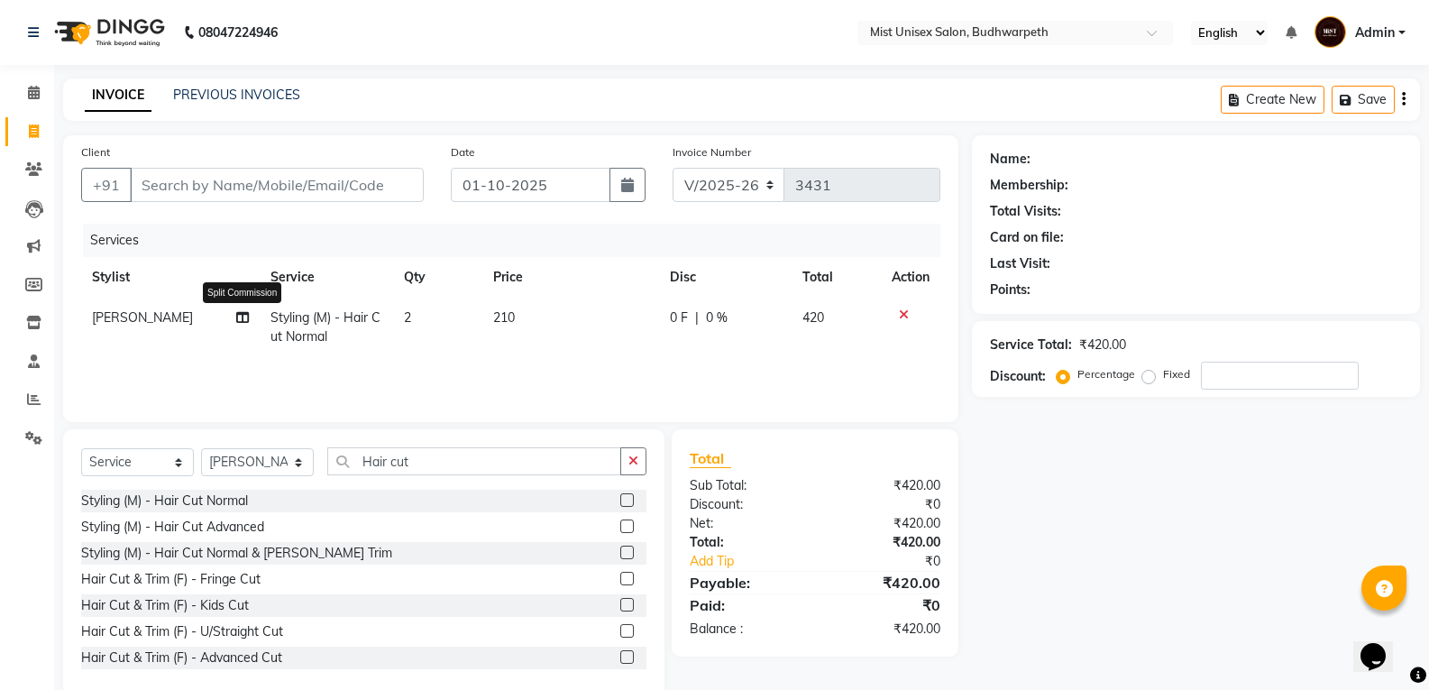
click at [247, 317] on icon at bounding box center [242, 317] width 13 height 13
select select "77111"
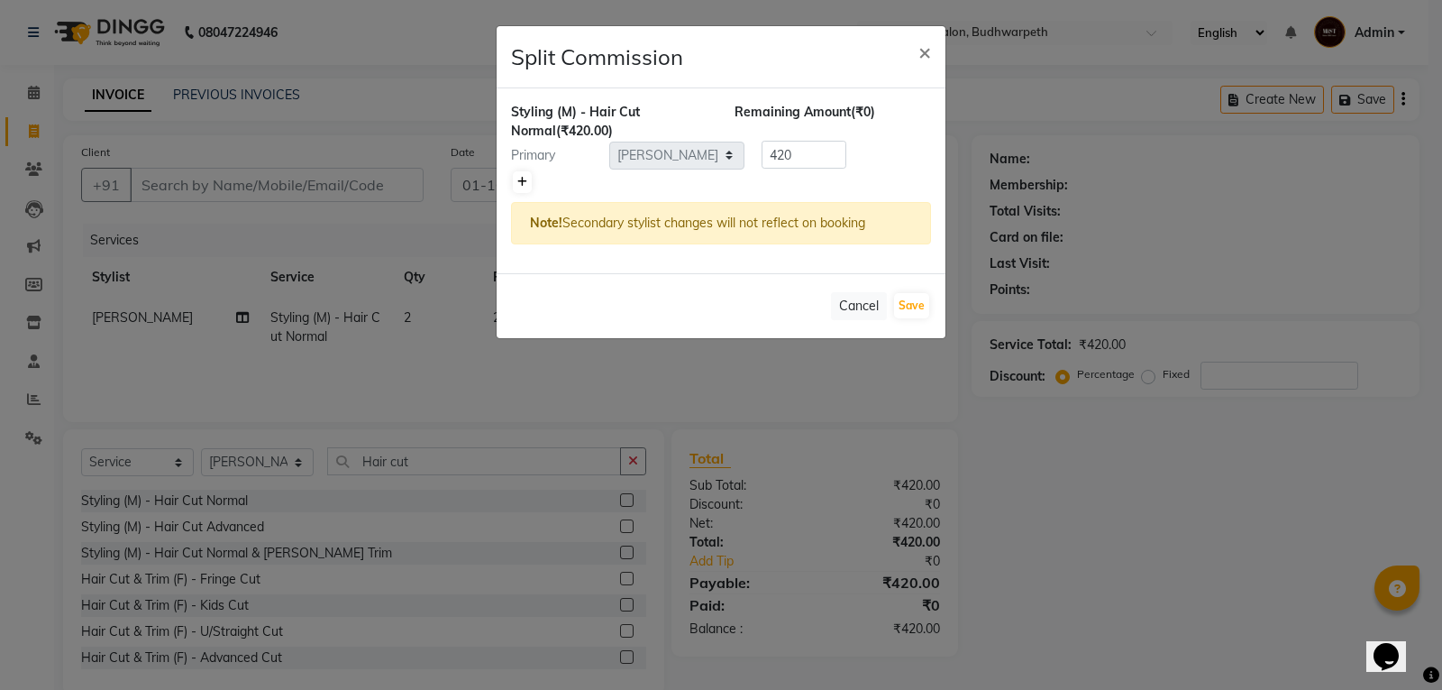
click at [522, 181] on icon at bounding box center [522, 182] width 10 height 11
type input "210"
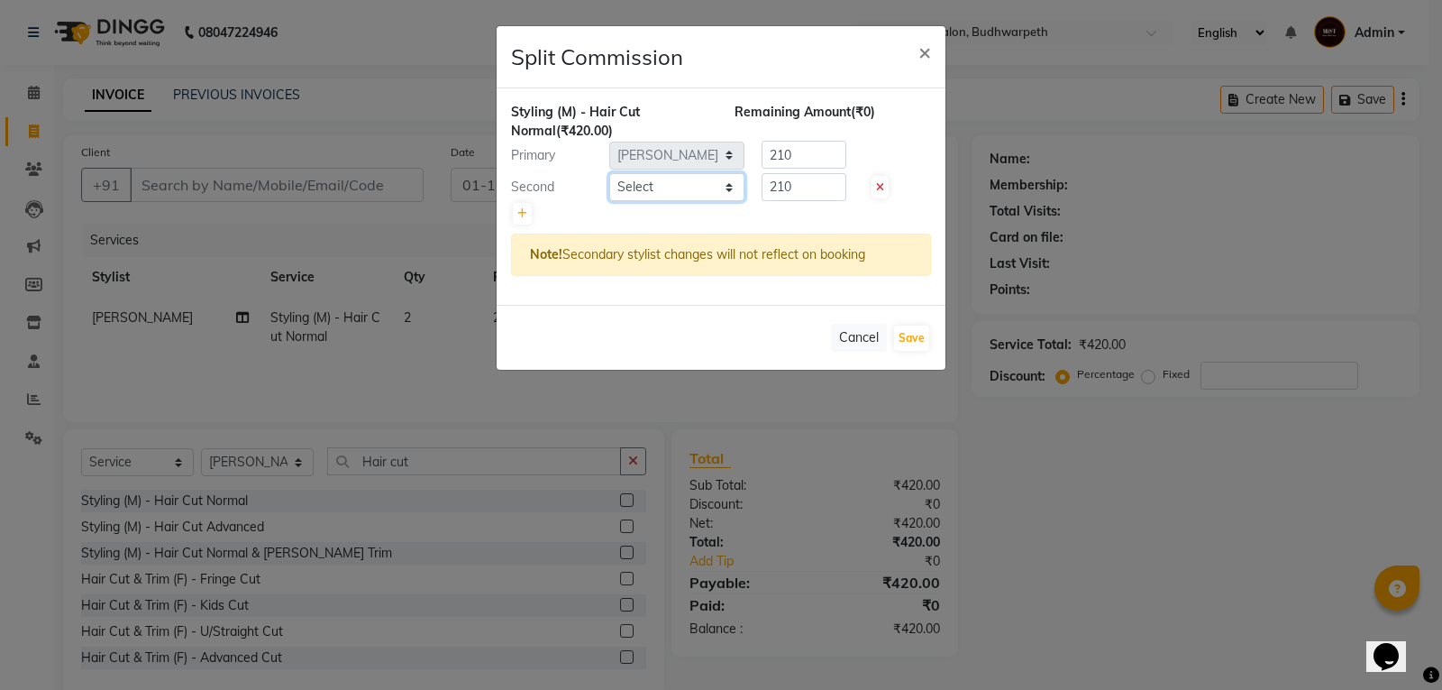
click at [621, 192] on select "Select Abhi Ram [PERSON_NAME] [PERSON_NAME] Lakshmi Madhu [PERSON_NAME] [PERSON…" at bounding box center [676, 187] width 135 height 28
select select "66487"
click at [609, 173] on select "Select Abhi Ram [PERSON_NAME] [PERSON_NAME] Lakshmi Madhu [PERSON_NAME] [PERSON…" at bounding box center [676, 187] width 135 height 28
click at [923, 334] on button "Save" at bounding box center [911, 337] width 35 height 25
select select "Select"
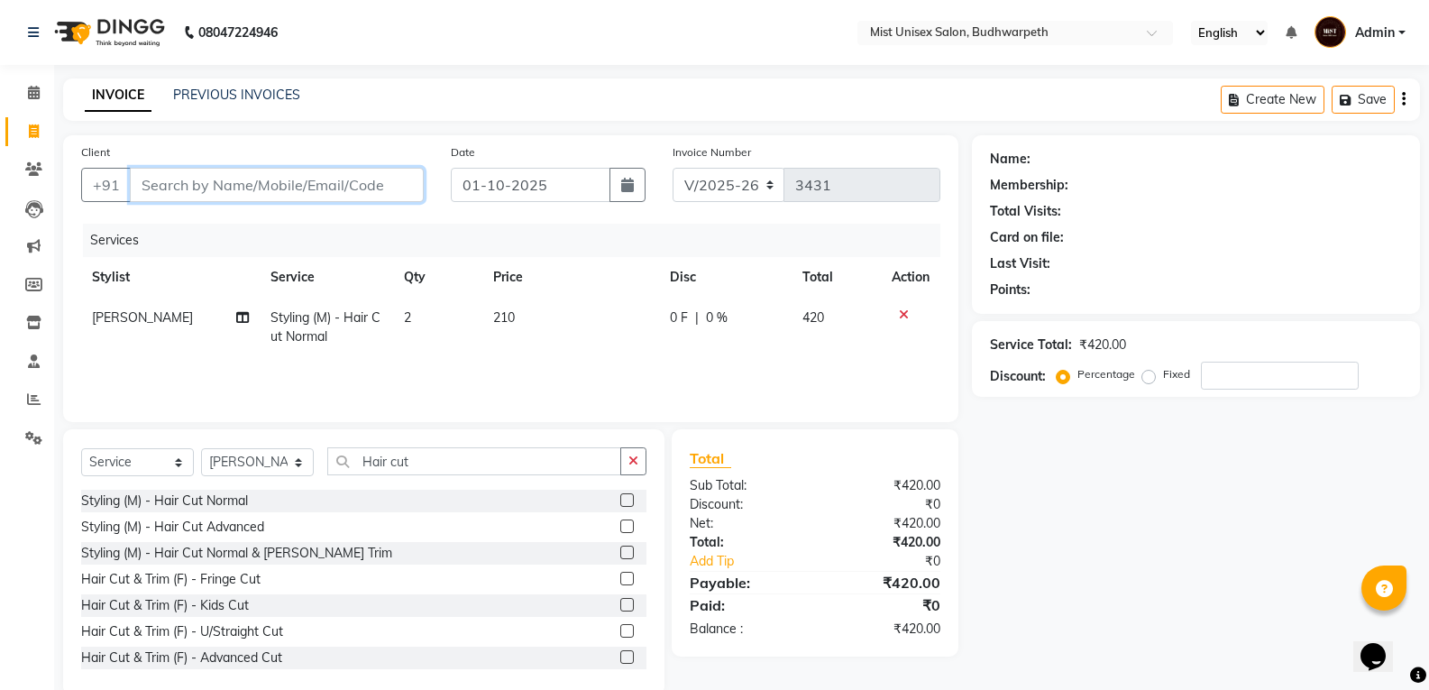
click at [326, 190] on input "Client" at bounding box center [277, 185] width 294 height 34
click at [160, 188] on input "Client" at bounding box center [277, 185] width 294 height 34
type input "7"
type input "0"
type input "7569540287"
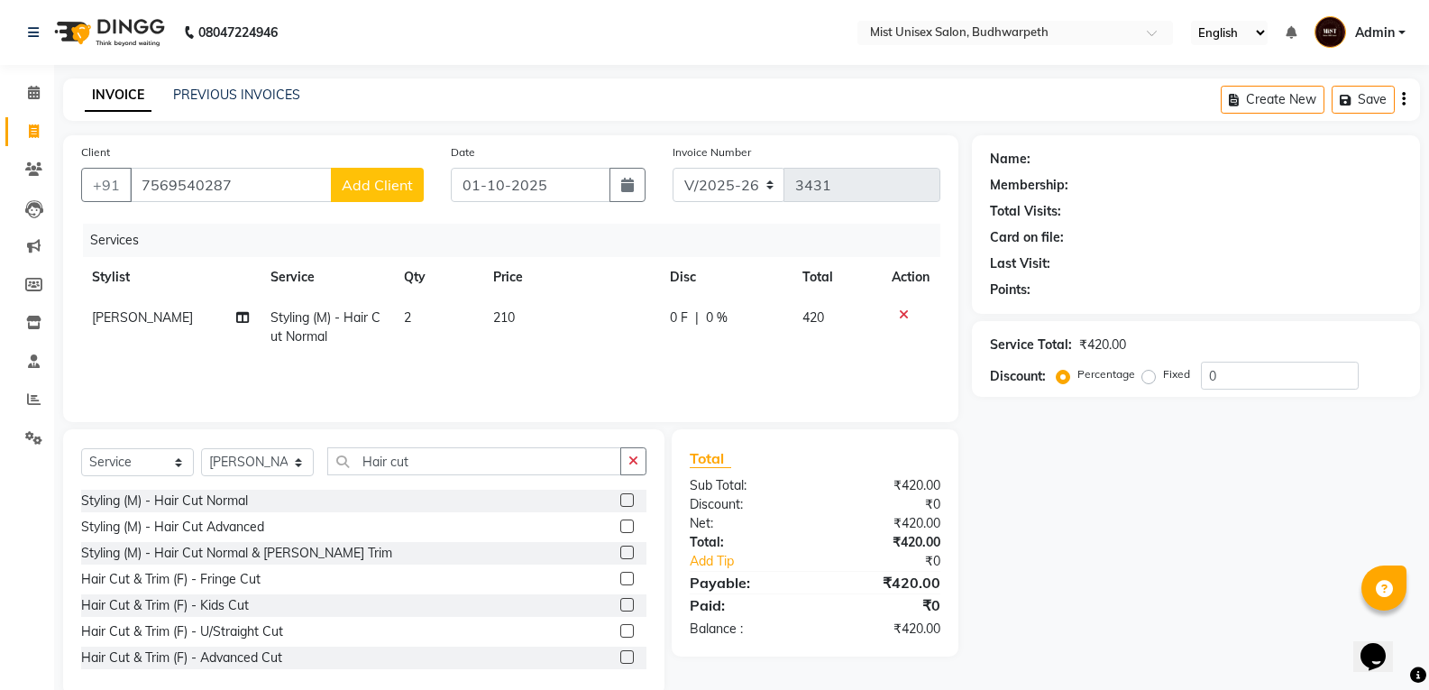
click at [370, 192] on span "Add Client" at bounding box center [377, 185] width 71 height 18
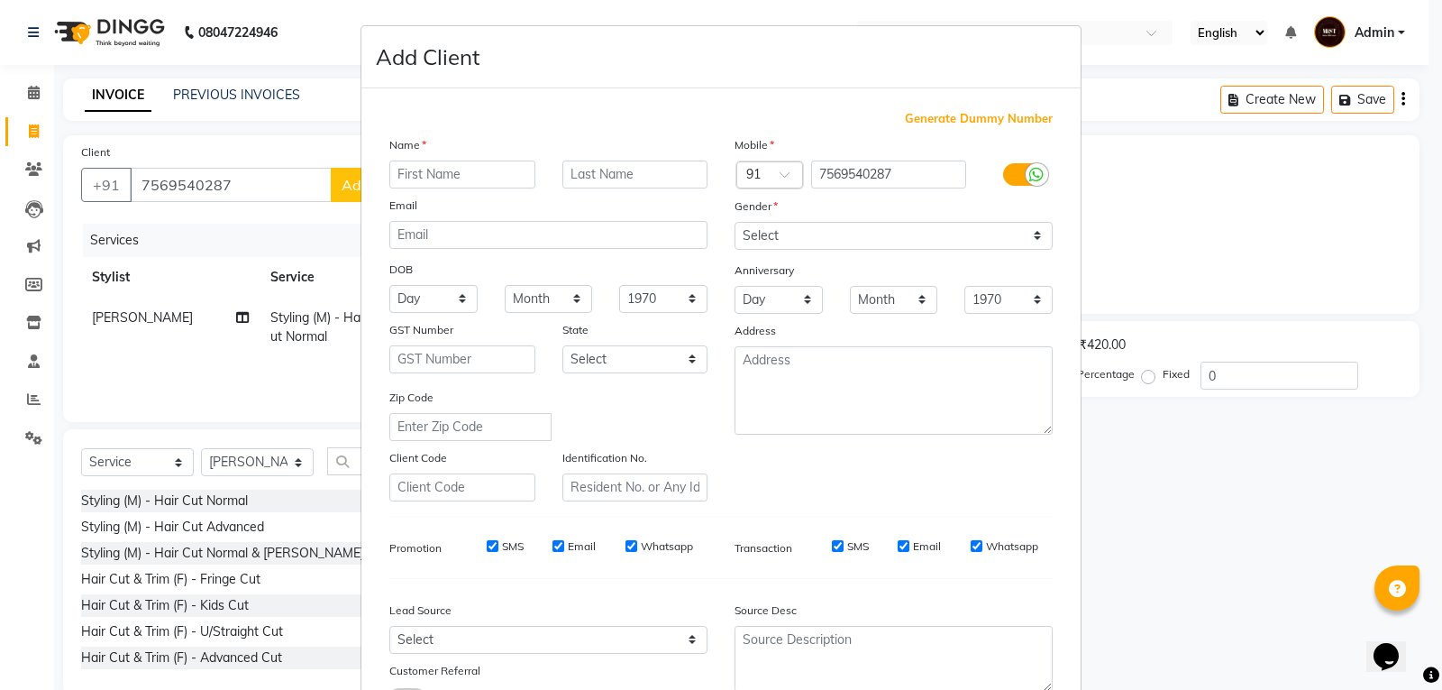
click at [410, 176] on input "text" at bounding box center [462, 174] width 146 height 28
click at [487, 179] on input "[PERSON_NAME]" at bounding box center [462, 174] width 146 height 28
type input "[PERSON_NAME]"
click at [777, 231] on select "Select [DEMOGRAPHIC_DATA] [DEMOGRAPHIC_DATA] Other Prefer Not To Say" at bounding box center [894, 236] width 318 height 28
select select "[DEMOGRAPHIC_DATA]"
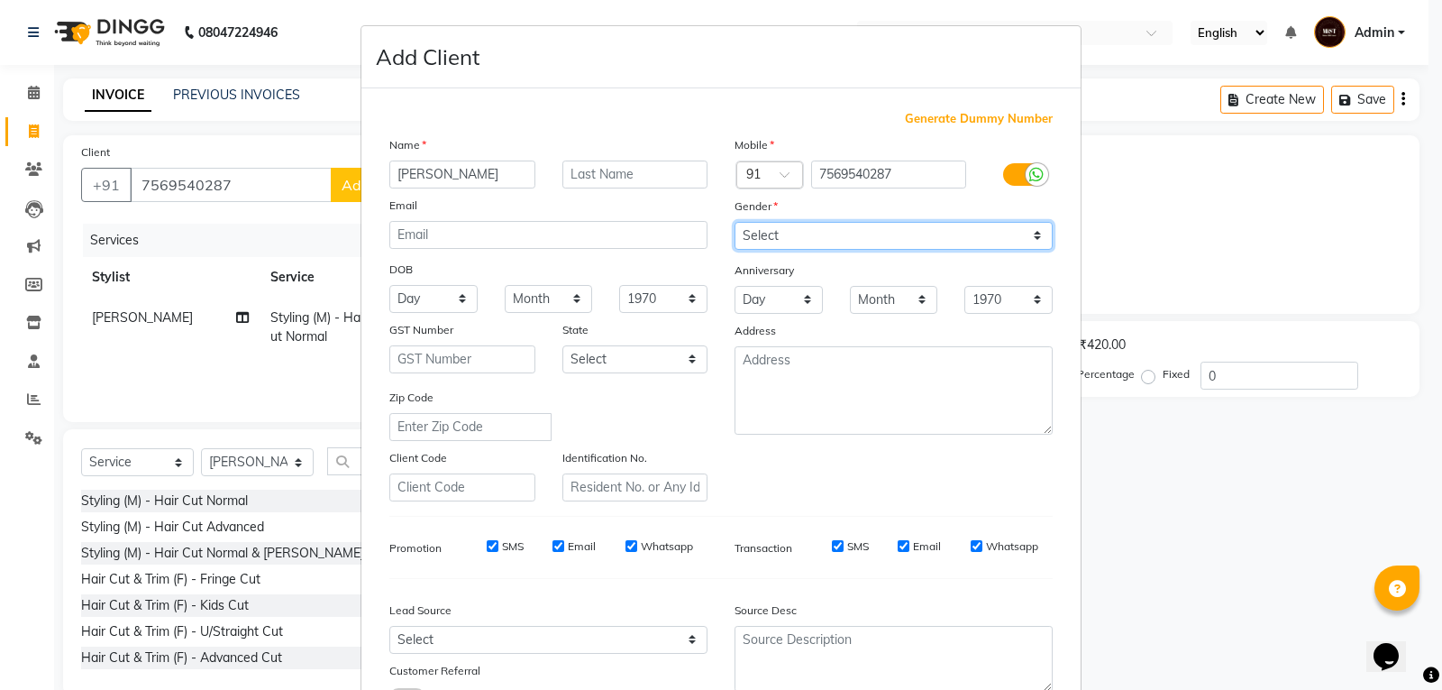
click at [735, 222] on select "Select [DEMOGRAPHIC_DATA] [DEMOGRAPHIC_DATA] Other Prefer Not To Say" at bounding box center [894, 236] width 318 height 28
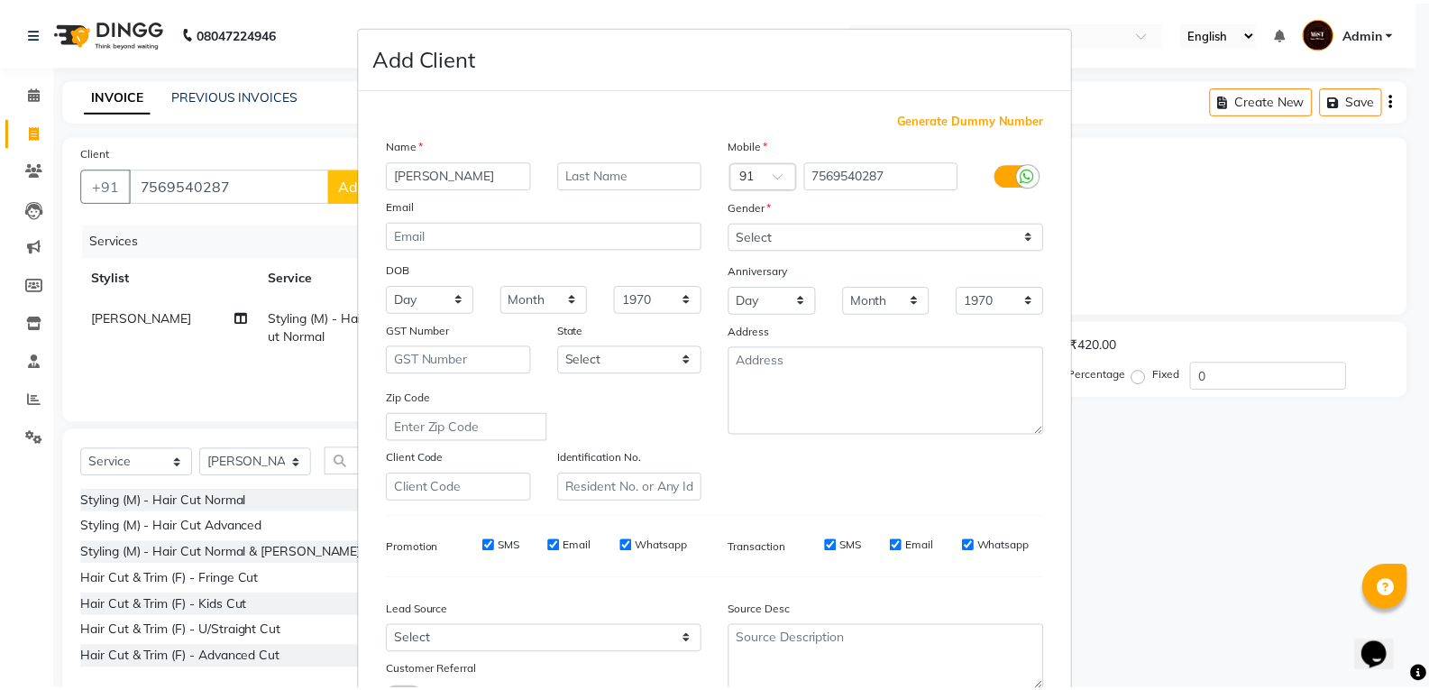
scroll to position [142, 0]
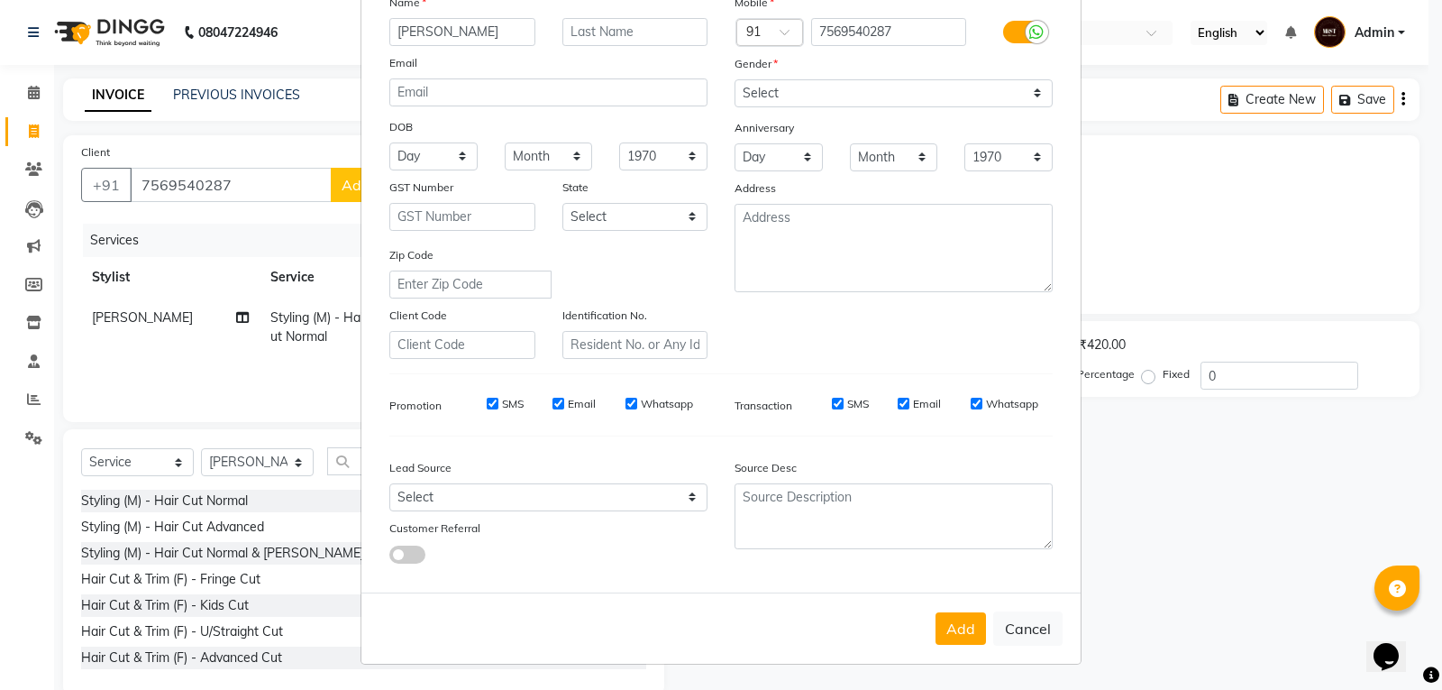
click at [929, 636] on div "Add Cancel" at bounding box center [721, 627] width 719 height 71
click at [960, 615] on button "Add" at bounding box center [961, 628] width 50 height 32
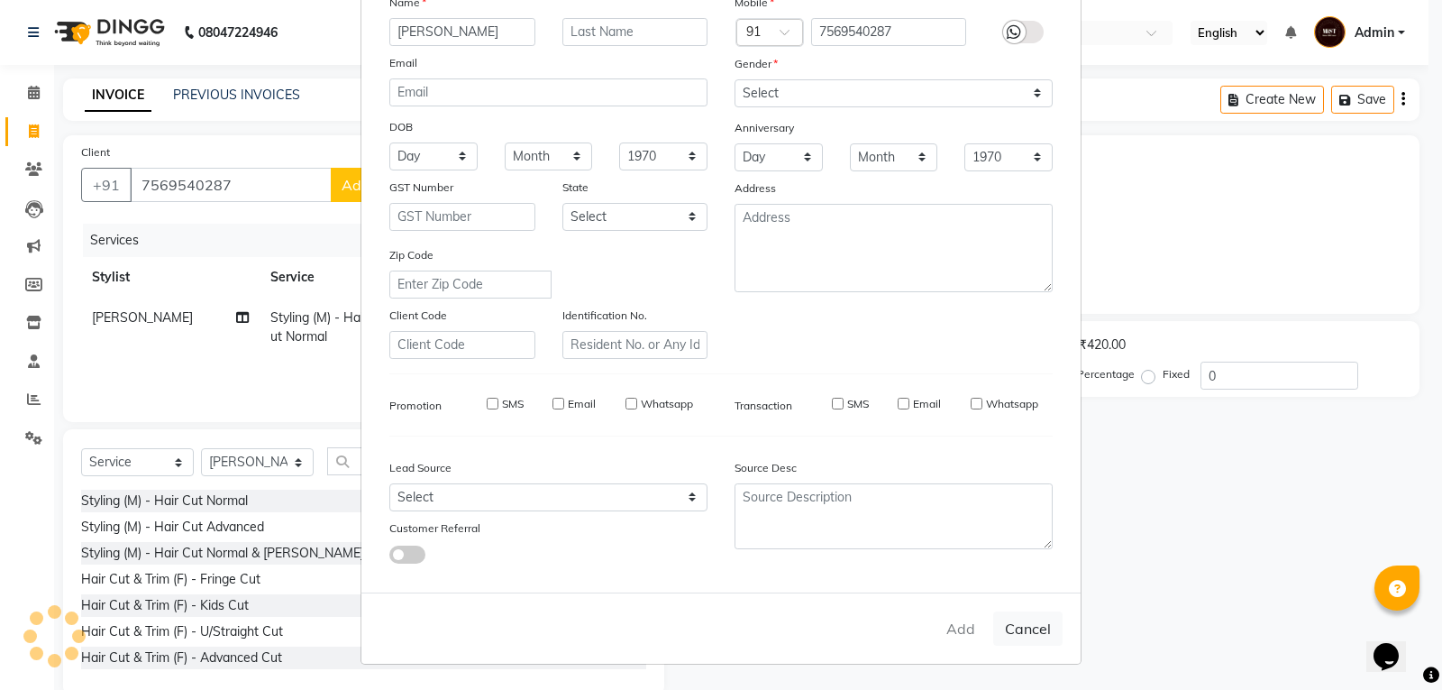
select select
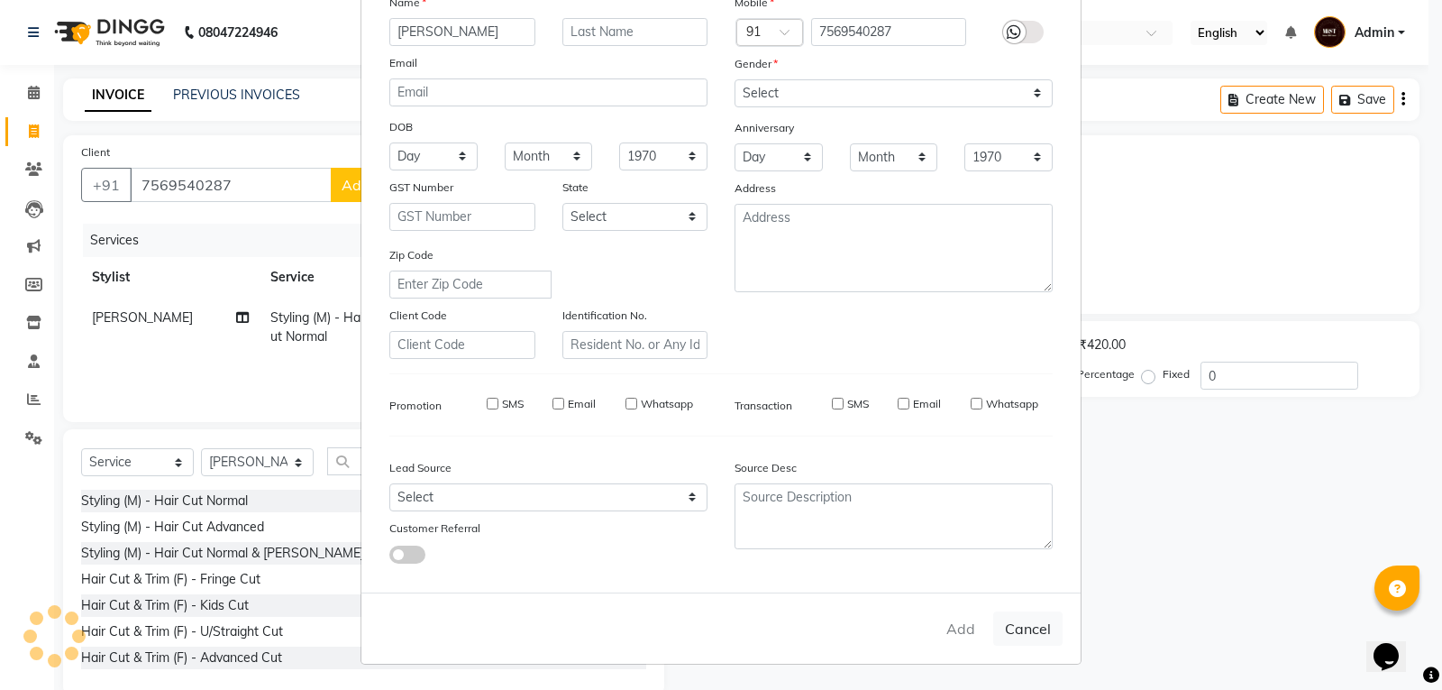
select select
checkbox input "false"
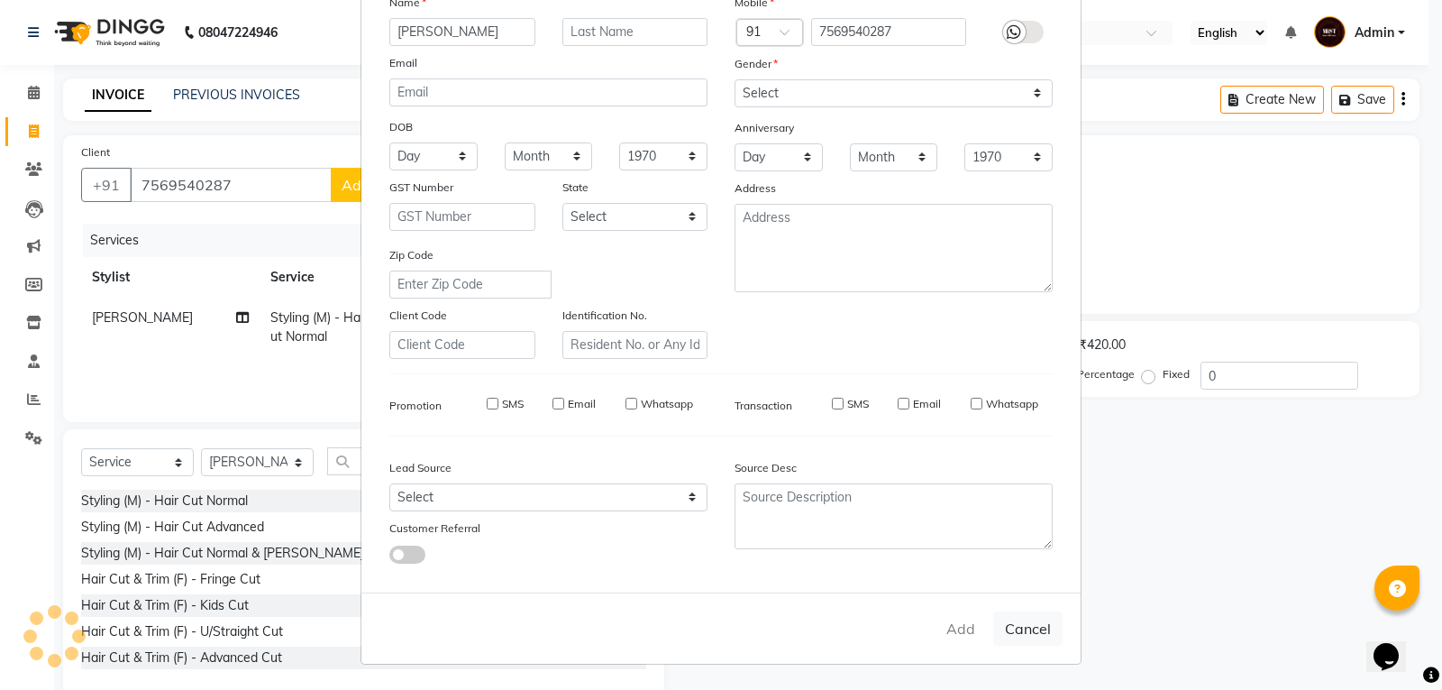
checkbox input "false"
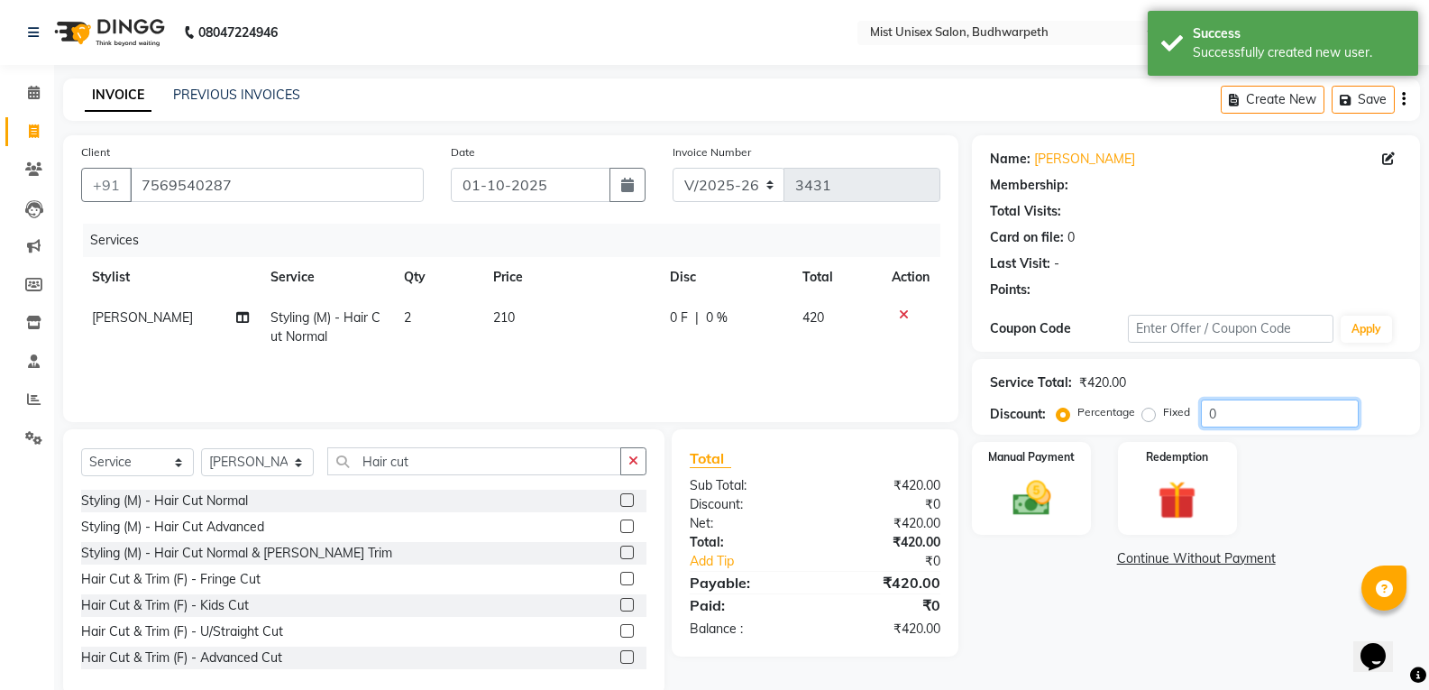
click at [1236, 414] on input "0" at bounding box center [1280, 413] width 158 height 28
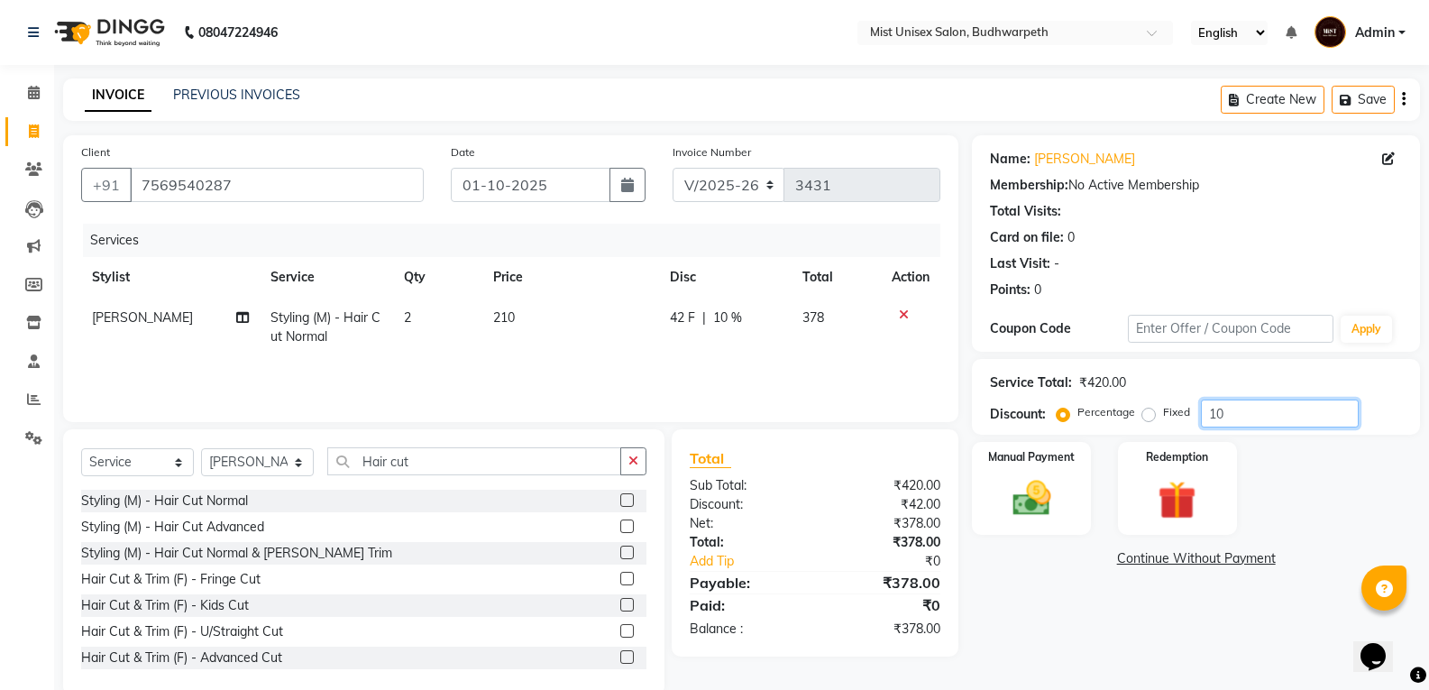
click at [1245, 422] on input "10" at bounding box center [1280, 413] width 158 height 28
type input "1"
type input "2"
click at [1048, 499] on img at bounding box center [1031, 498] width 64 height 46
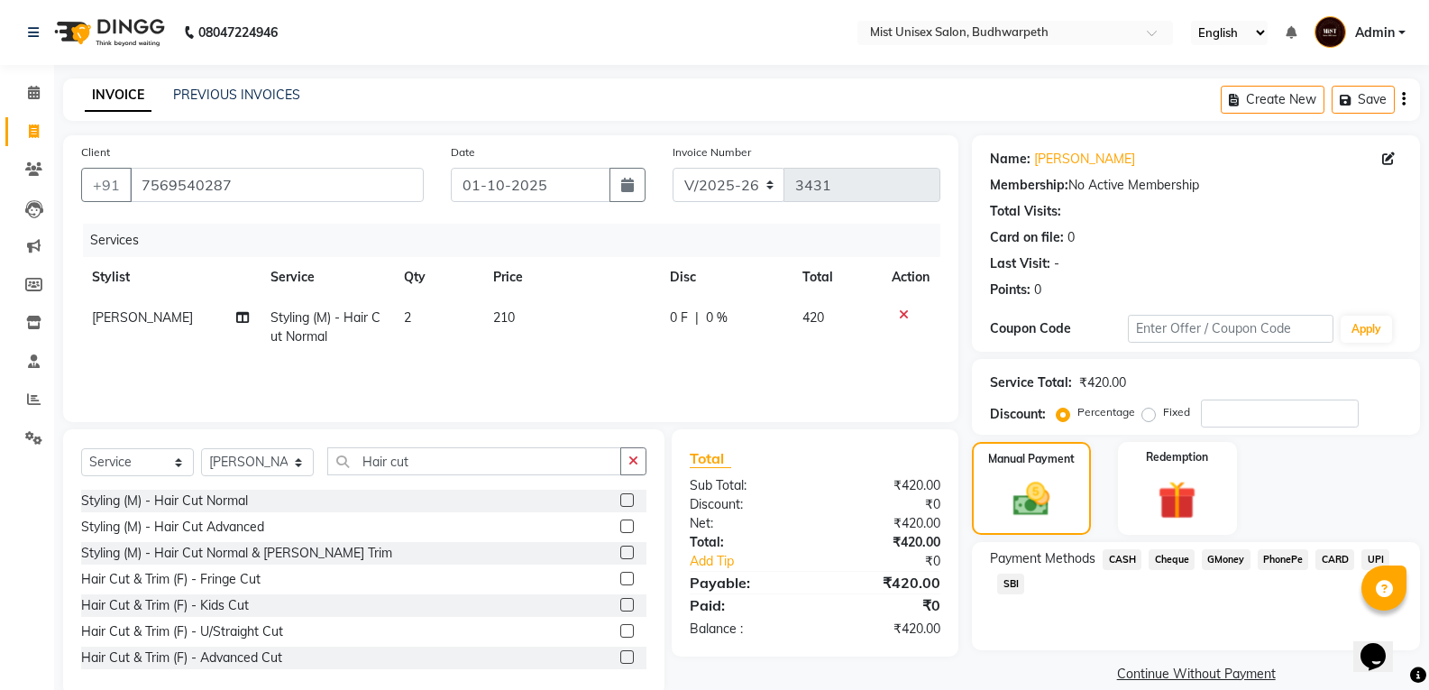
scroll to position [32, 0]
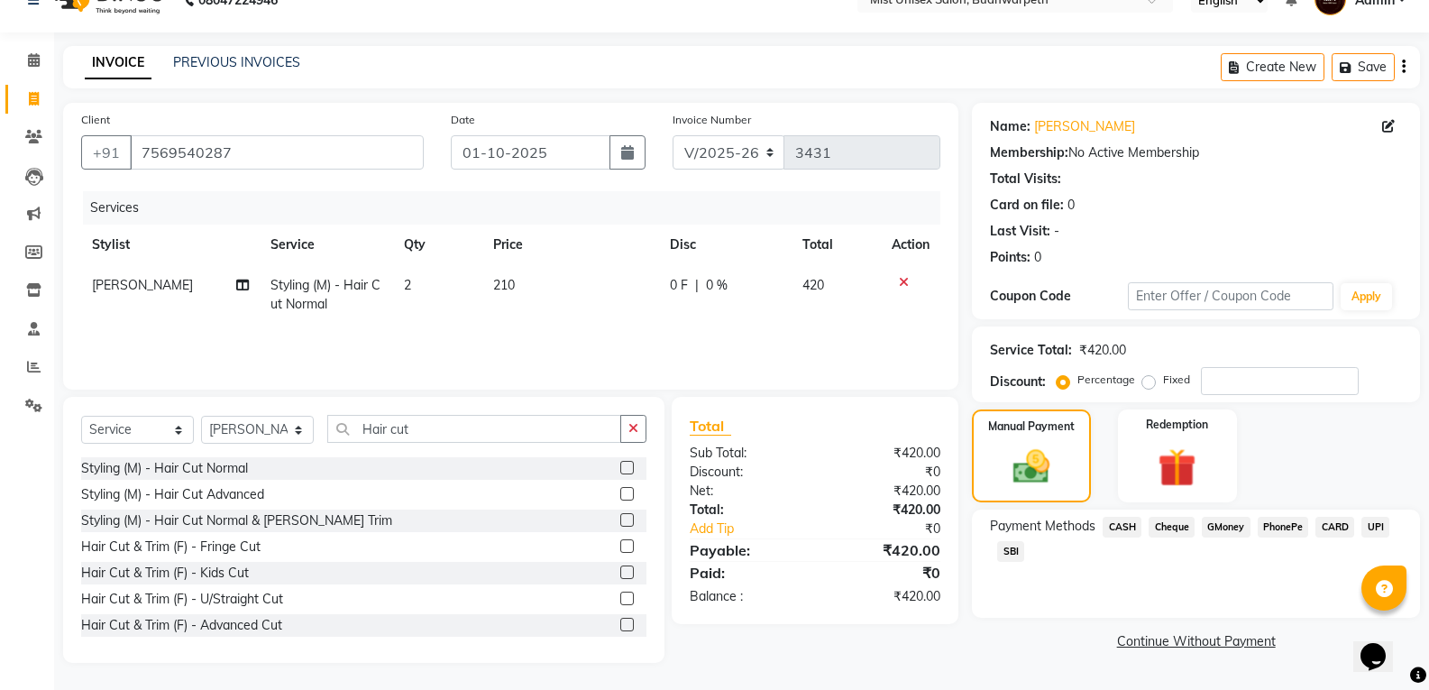
click at [1218, 520] on span "GMoney" at bounding box center [1226, 527] width 49 height 21
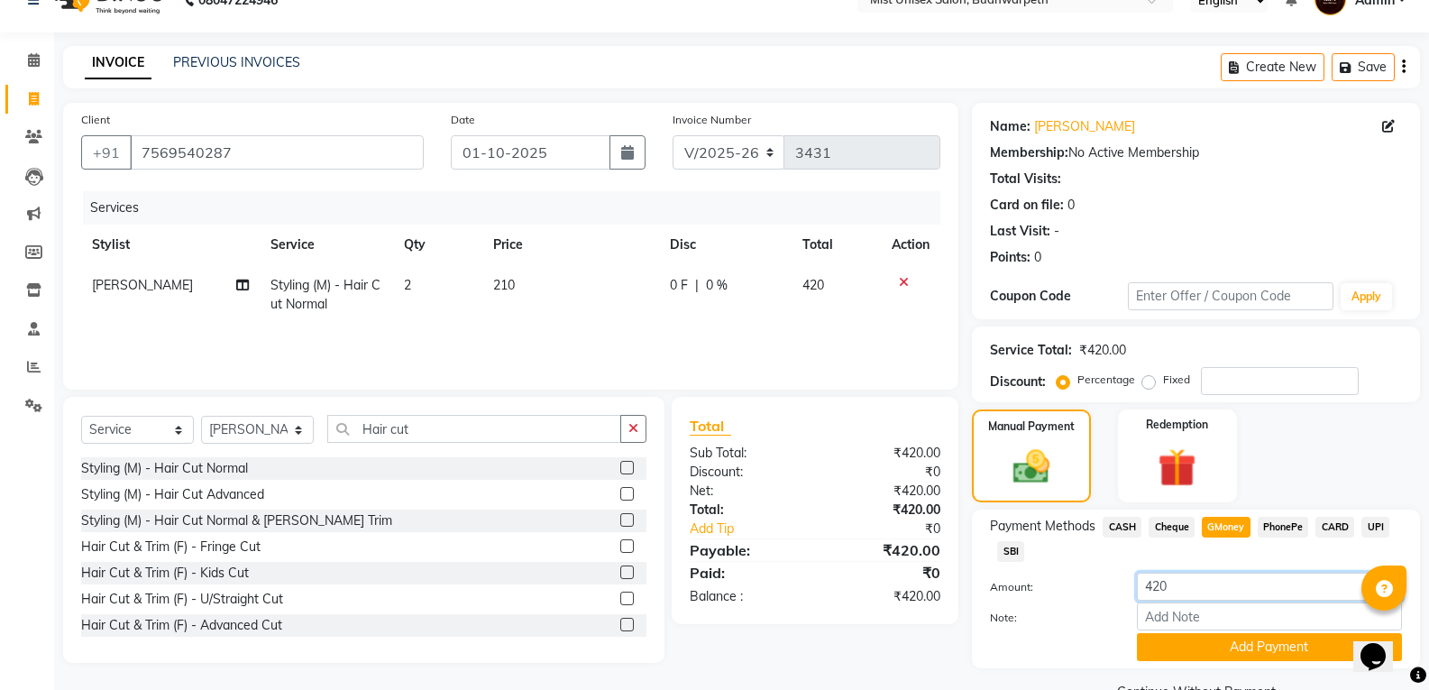
click at [1178, 584] on input "420" at bounding box center [1269, 586] width 265 height 28
type input "4"
type input "180"
click at [1201, 648] on button "Add Payment" at bounding box center [1269, 647] width 265 height 28
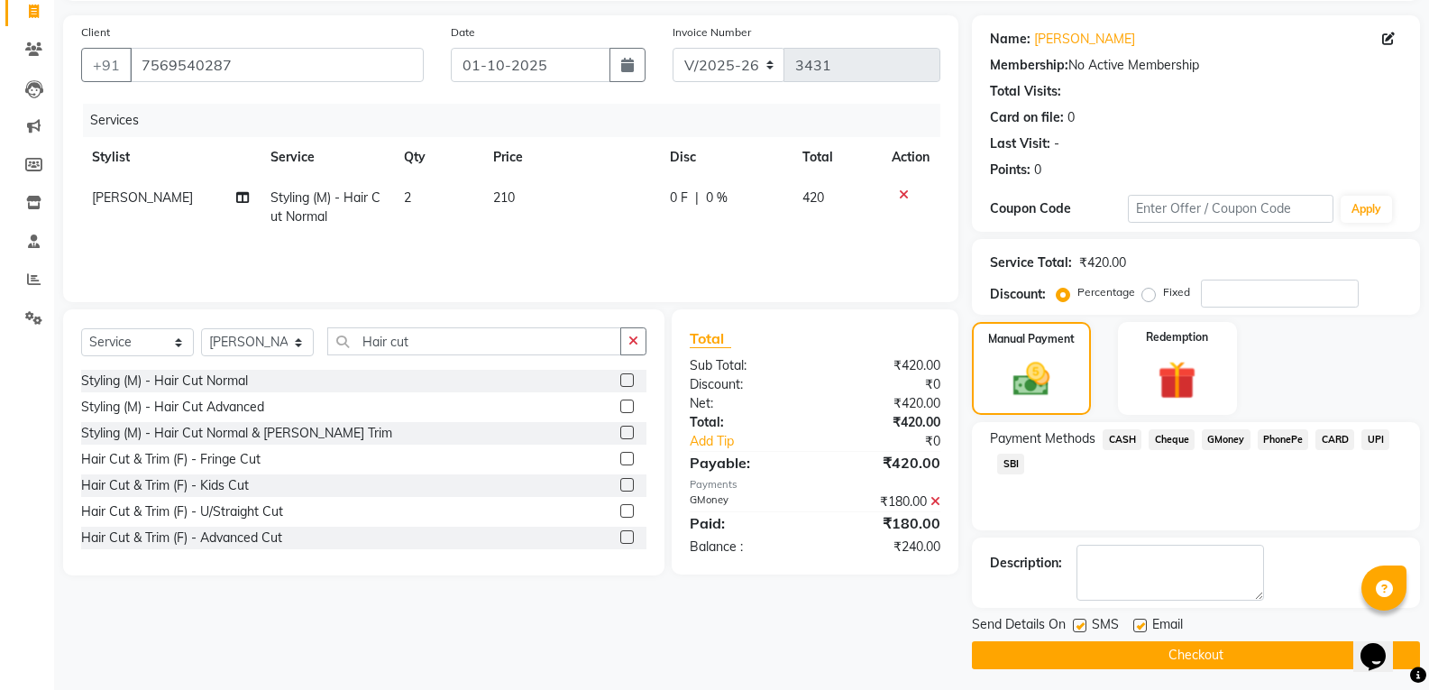
scroll to position [126, 0]
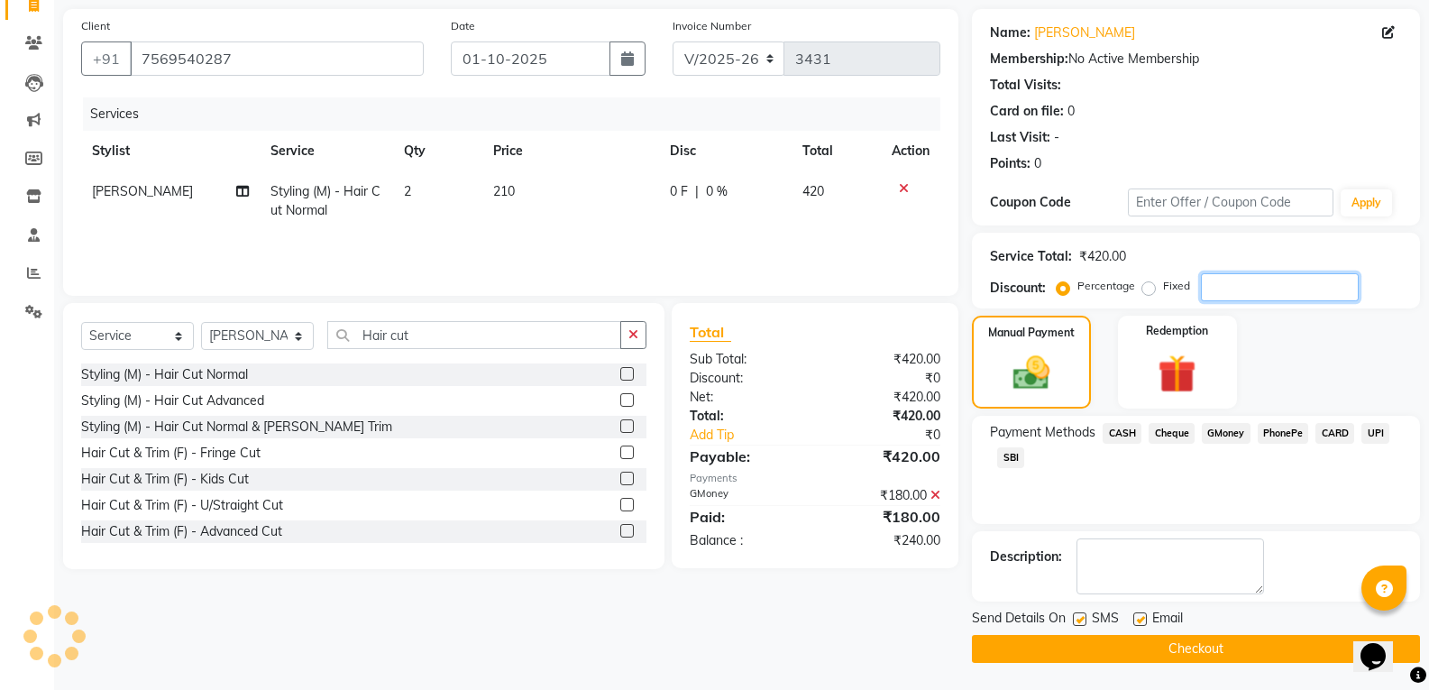
click at [1206, 288] on input "number" at bounding box center [1280, 287] width 158 height 28
type input "1"
click at [1010, 457] on span "SBI" at bounding box center [1010, 457] width 27 height 21
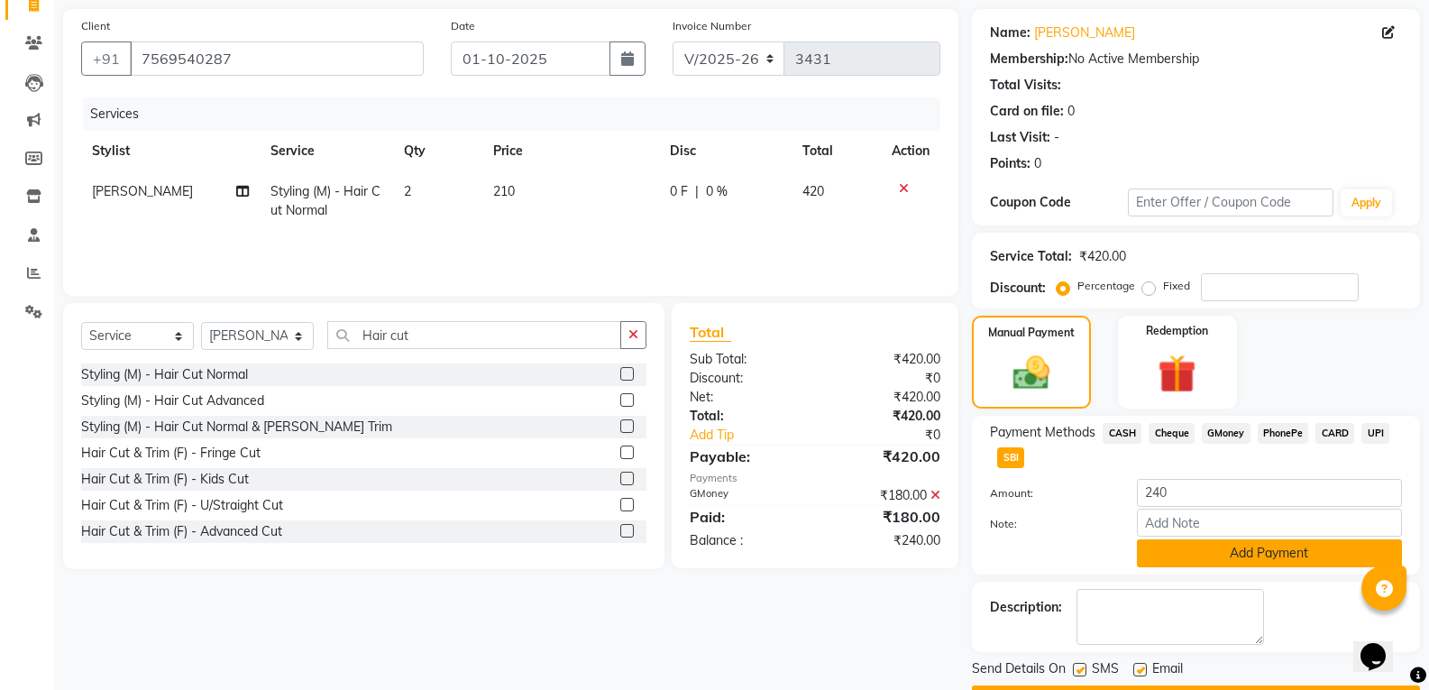
click at [1169, 554] on button "Add Payment" at bounding box center [1269, 553] width 265 height 28
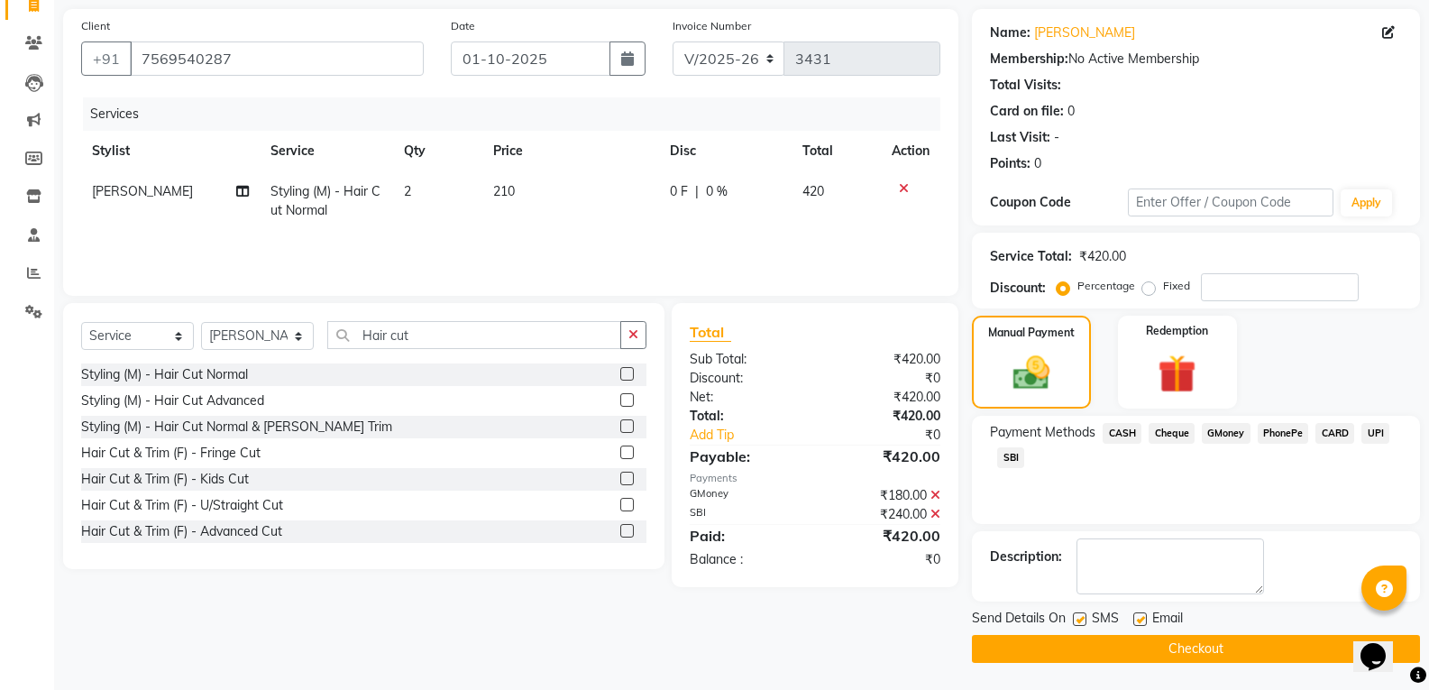
click at [1177, 647] on button "Checkout" at bounding box center [1196, 649] width 448 height 28
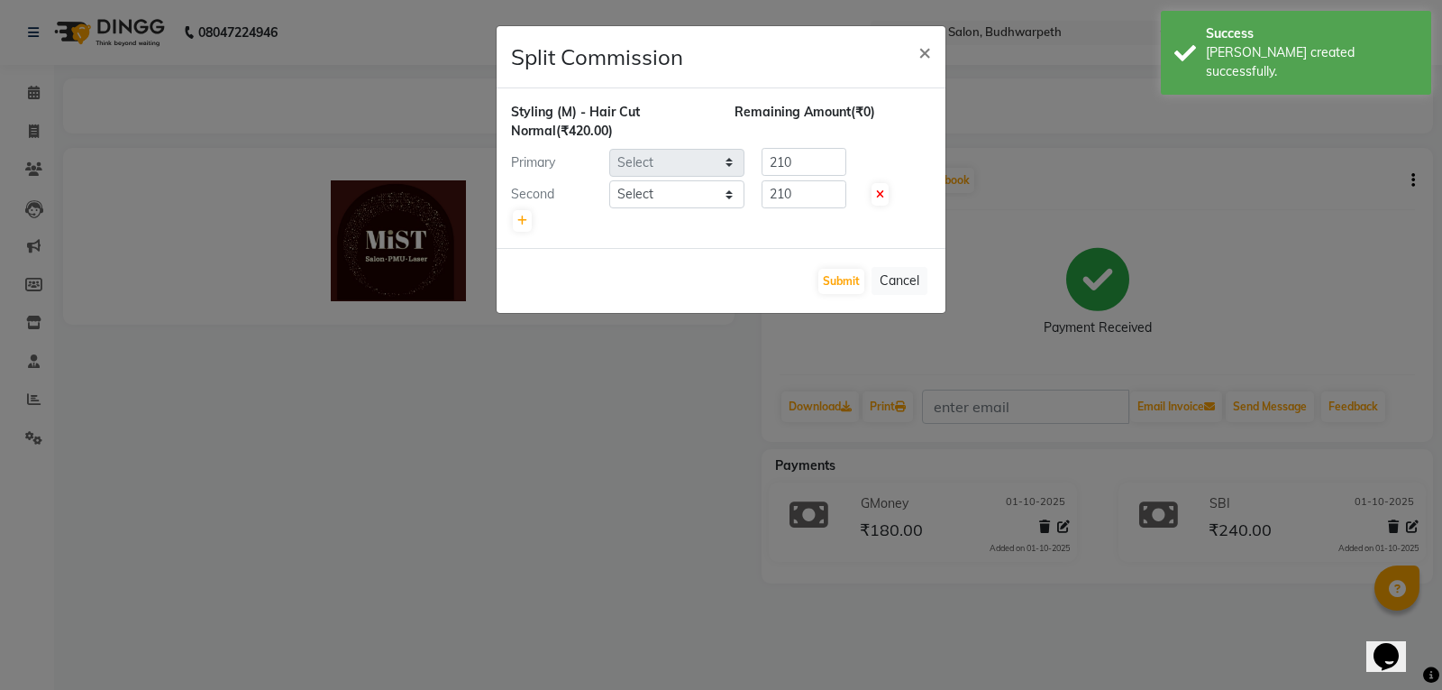
select select "77111"
select select "66487"
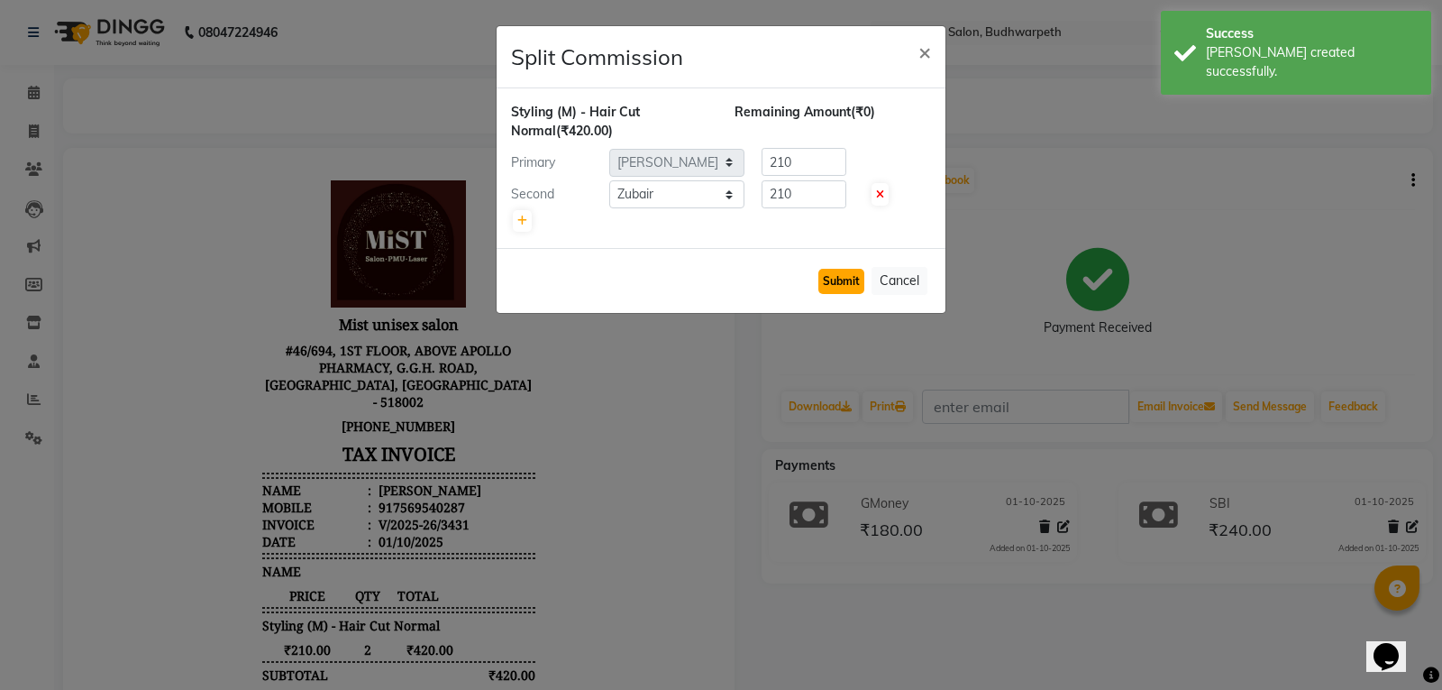
click at [860, 284] on button "Submit" at bounding box center [842, 281] width 46 height 25
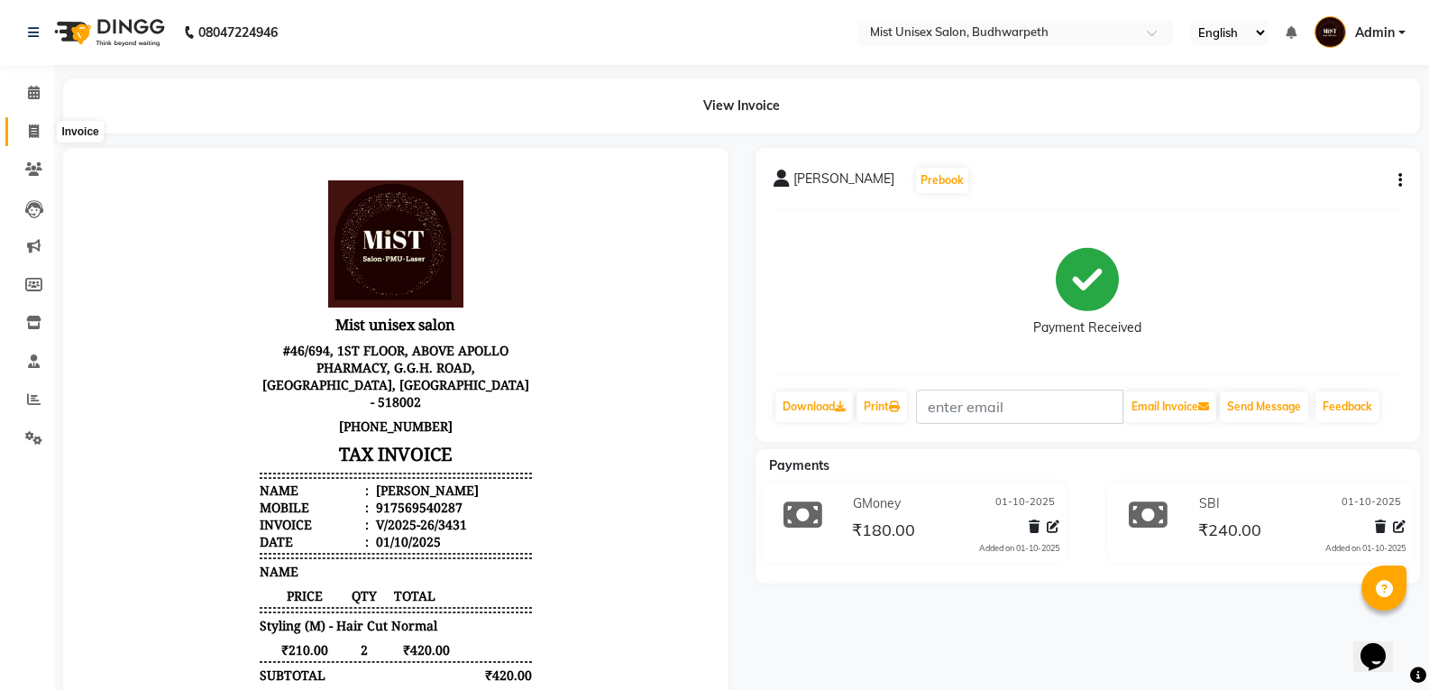
drag, startPoint x: 23, startPoint y: 133, endPoint x: 107, endPoint y: 117, distance: 85.2
click at [23, 133] on span at bounding box center [34, 132] width 32 height 21
select select "service"
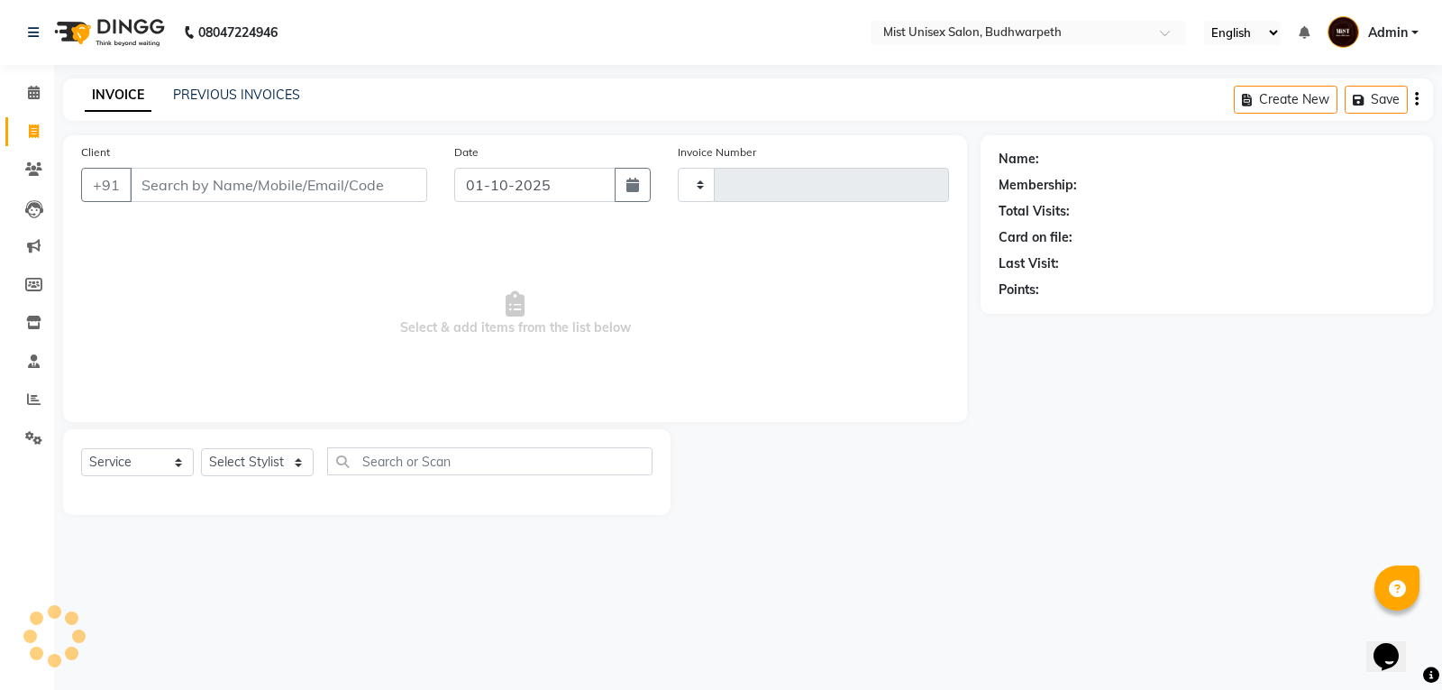
type input "3432"
select select "5227"
click at [230, 96] on link "PREVIOUS INVOICES" at bounding box center [236, 95] width 127 height 16
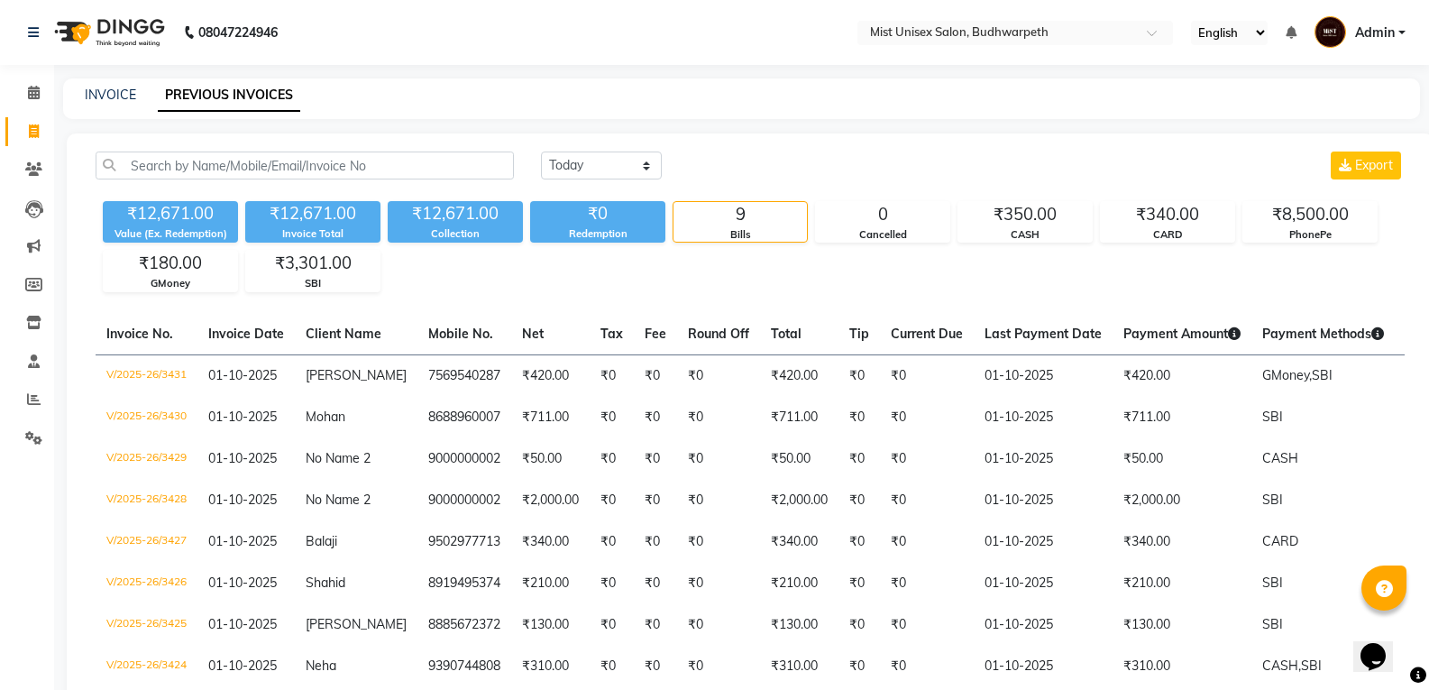
click at [121, 104] on div "INVOICE" at bounding box center [110, 95] width 51 height 19
drag, startPoint x: 43, startPoint y: 130, endPoint x: 56, endPoint y: 124, distance: 13.7
click at [43, 130] on span at bounding box center [34, 132] width 32 height 21
select select "service"
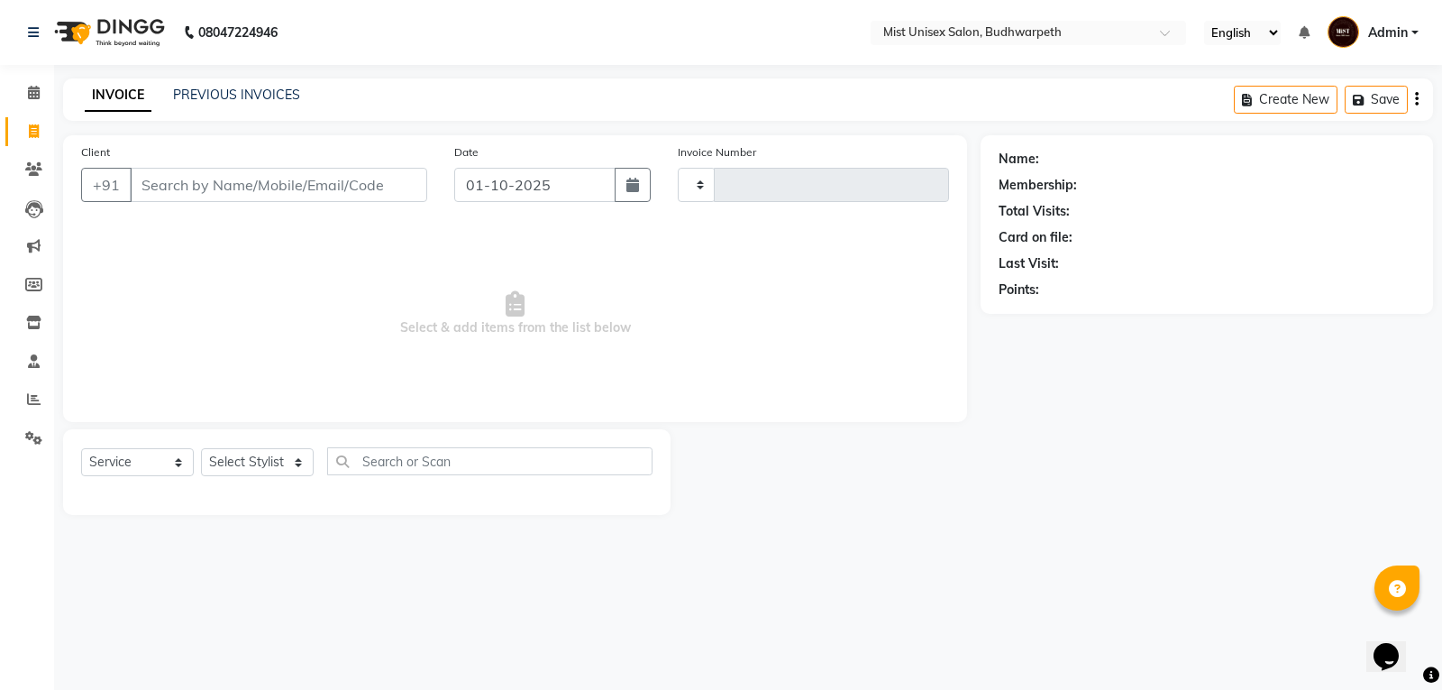
type input "3432"
select select "5227"
select select "service"
click at [204, 92] on link "PREVIOUS INVOICES" at bounding box center [236, 95] width 127 height 16
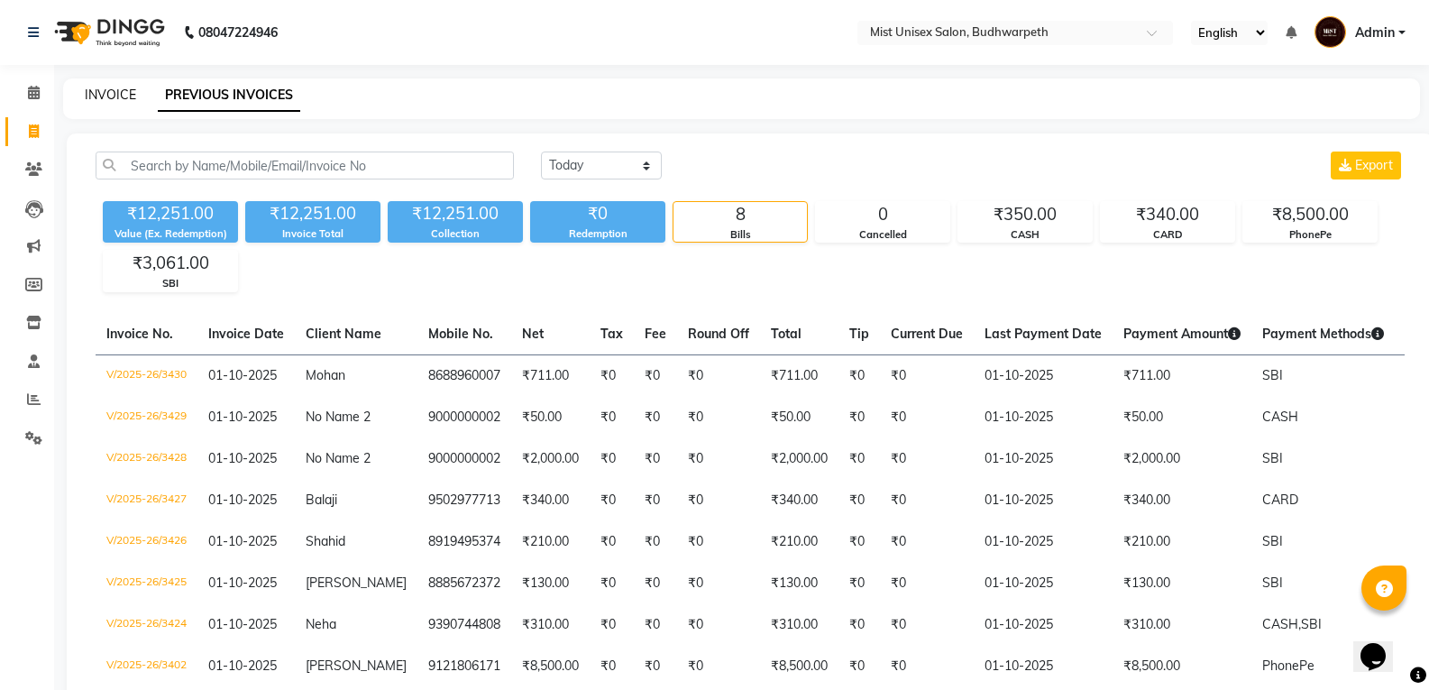
click at [120, 94] on link "INVOICE" at bounding box center [110, 95] width 51 height 16
select select "service"
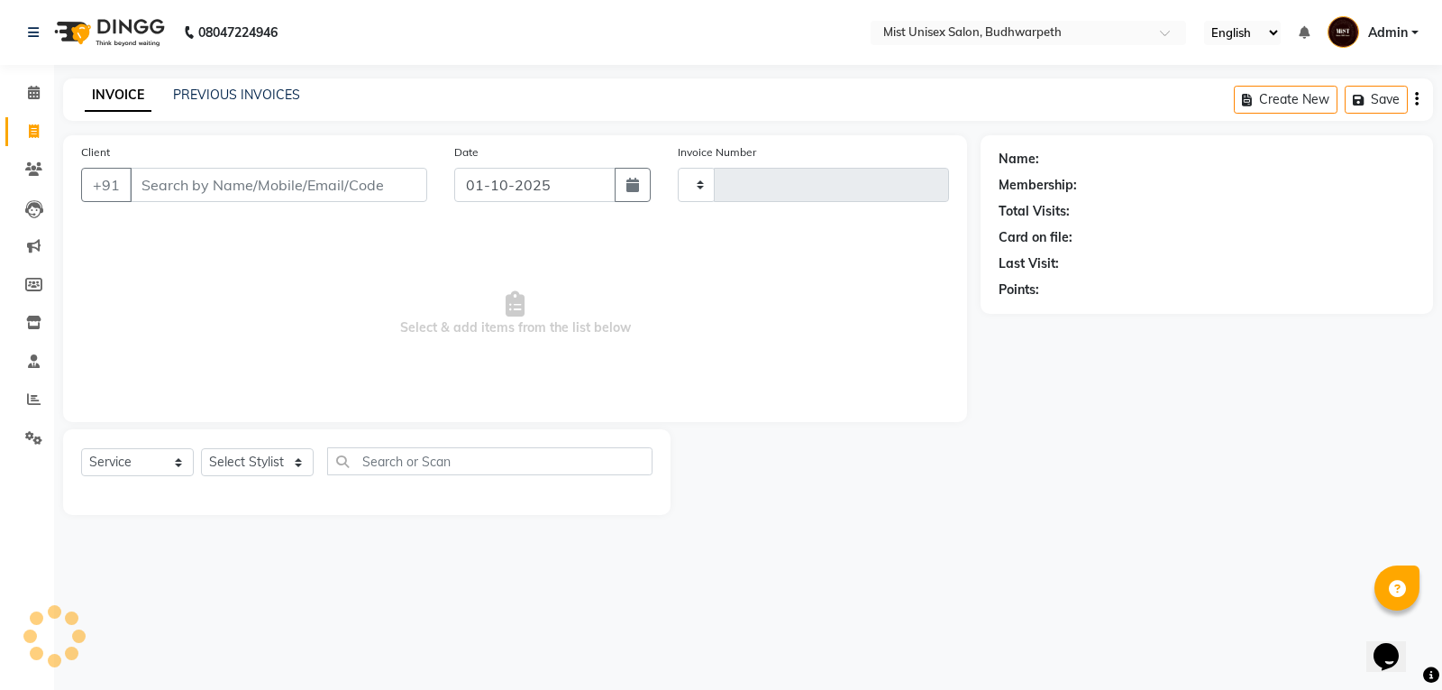
type input "3431"
select select "5227"
click at [17, 139] on link "Invoice" at bounding box center [26, 132] width 43 height 30
select select "5227"
select select "service"
